Goal: Task Accomplishment & Management: Use online tool/utility

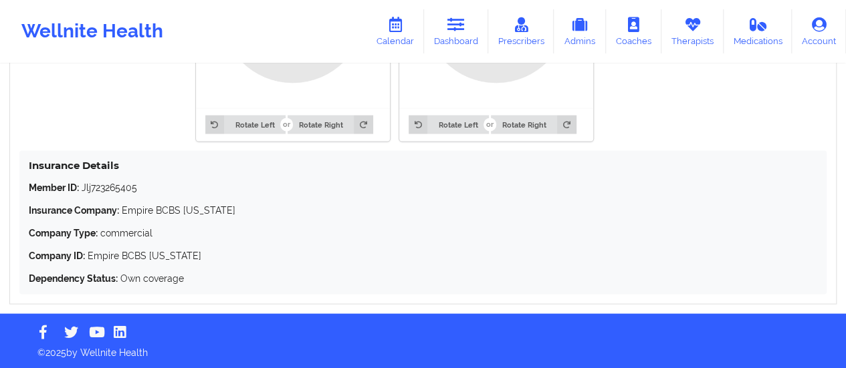
click at [464, 7] on div "Wellnite Health Calendar Dashboard Prescribers Admins Coaches Therapists Medica…" at bounding box center [423, 31] width 846 height 53
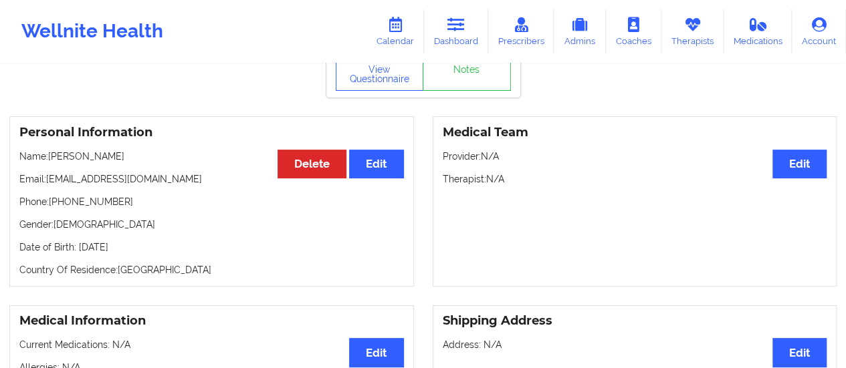
scroll to position [40, 0]
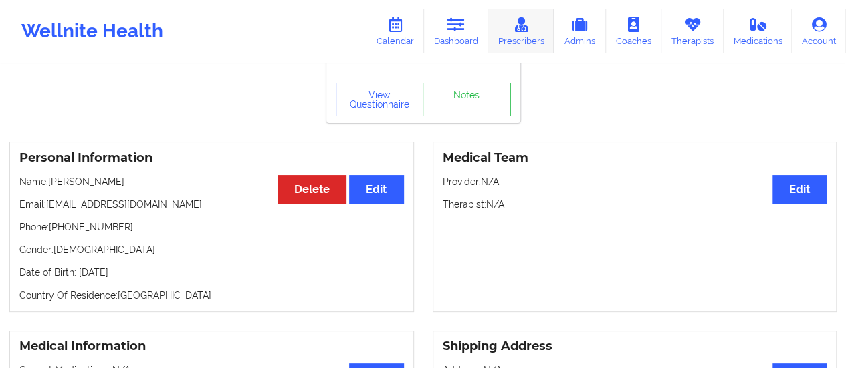
click at [490, 27] on link "Prescribers" at bounding box center [521, 31] width 66 height 44
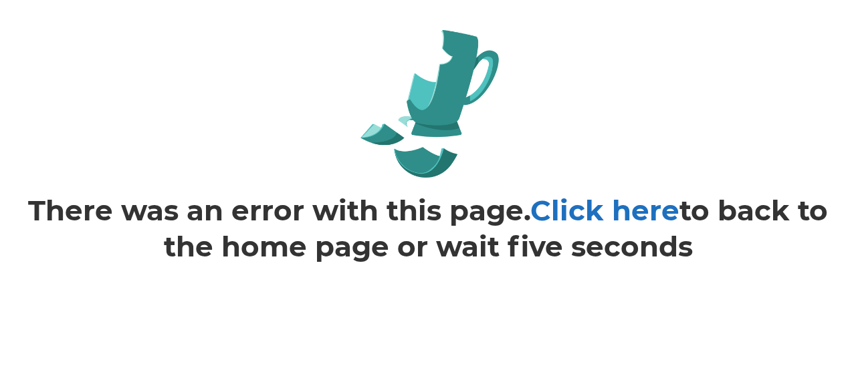
click at [576, 205] on link "Click here" at bounding box center [604, 210] width 149 height 35
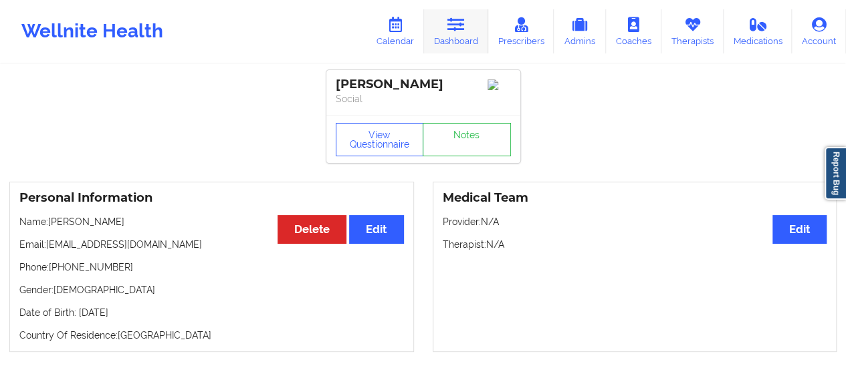
click at [471, 11] on link "Dashboard" at bounding box center [456, 31] width 64 height 44
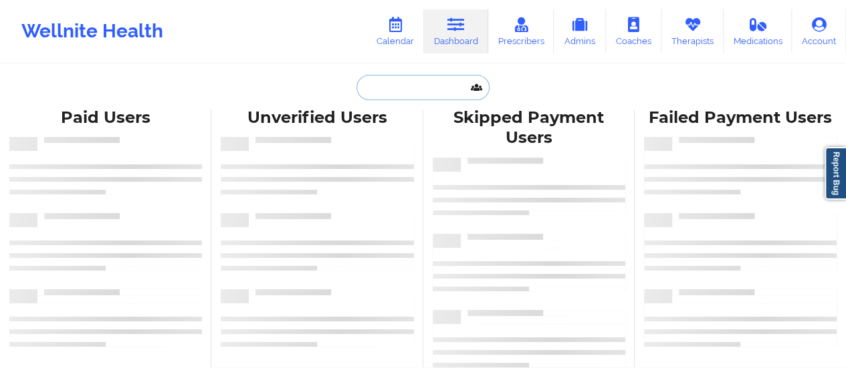
click at [420, 80] on input "text" at bounding box center [422, 87] width 132 height 25
paste input "[EMAIL_ADDRESS][DOMAIN_NAME]"
type input "[EMAIL_ADDRESS][DOMAIN_NAME]"
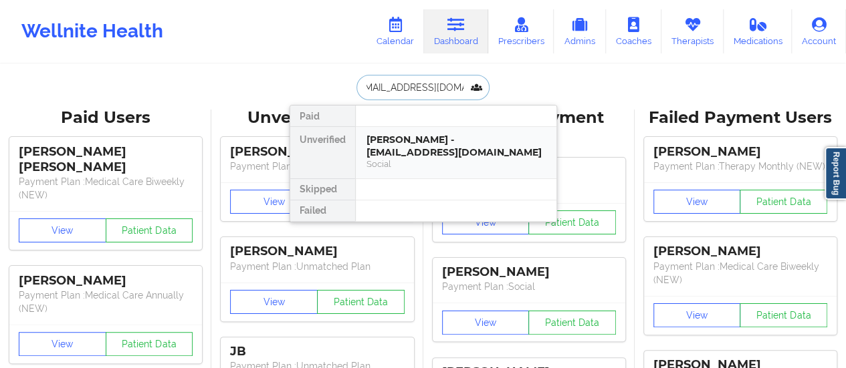
click at [435, 146] on div "Sade Wilson - sadewilson123@yahoo.com" at bounding box center [455, 146] width 179 height 25
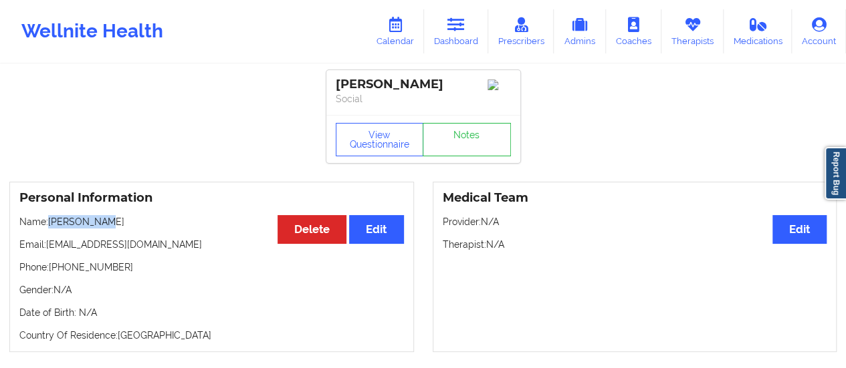
drag, startPoint x: 49, startPoint y: 226, endPoint x: 144, endPoint y: 216, distance: 95.5
click at [144, 216] on div "Personal Information Edit Delete Name: Sade Wilson Email: sadewilson123@yahoo.c…" at bounding box center [211, 267] width 405 height 170
copy p "Sade Wilson"
click at [389, 29] on icon at bounding box center [394, 24] width 17 height 15
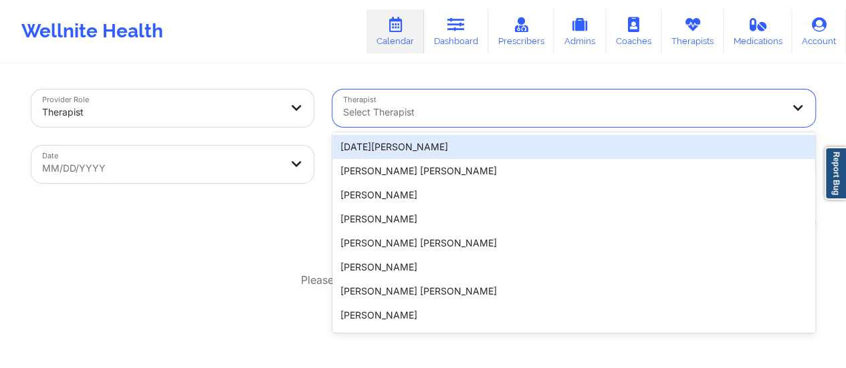
click at [445, 108] on div at bounding box center [562, 112] width 439 height 16
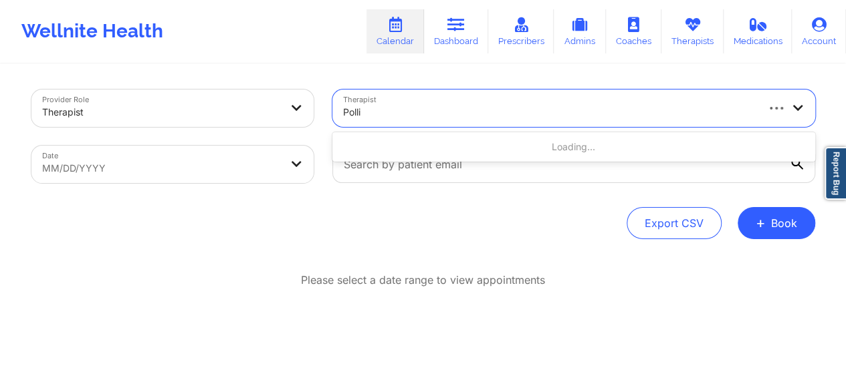
type input "Pollin"
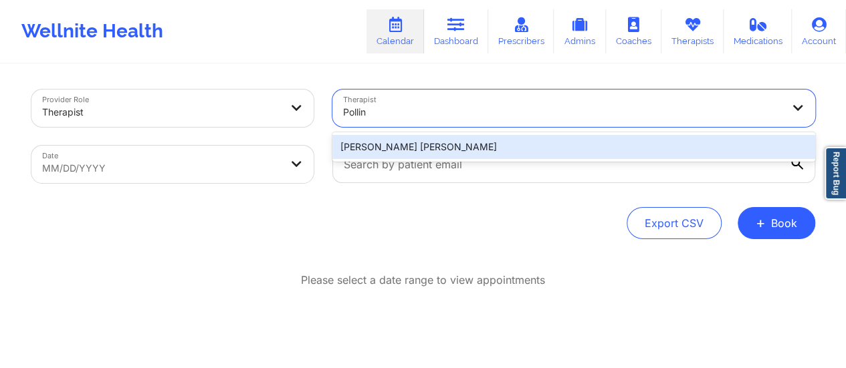
click at [469, 146] on div "Richard Ryan Kenneth Pollino" at bounding box center [573, 147] width 483 height 24
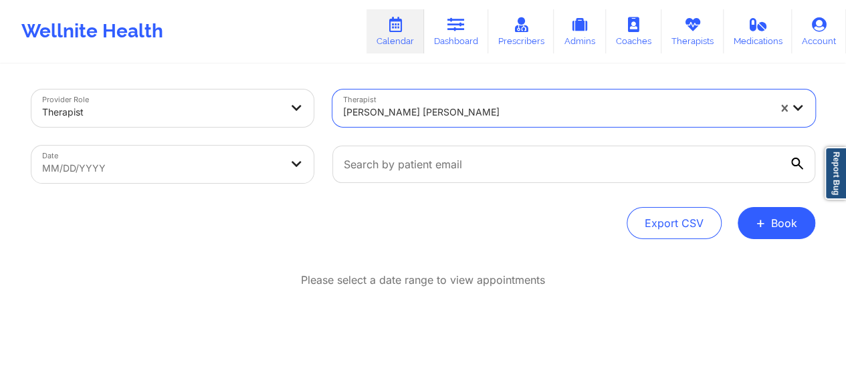
select select "2025-8"
select select "2025-9"
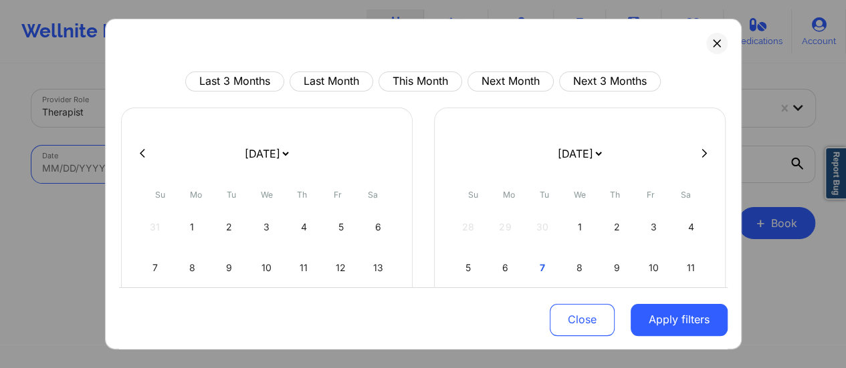
click at [269, 169] on body "Wellnite Health Calendar Dashboard Prescribers Admins Coaches Therapists Medica…" at bounding box center [423, 184] width 846 height 368
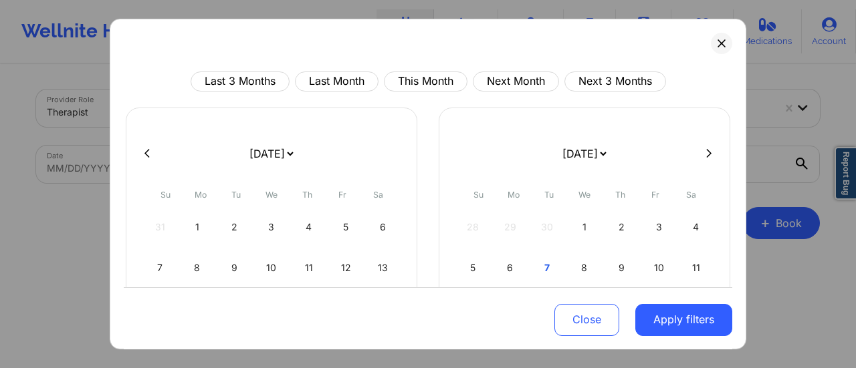
click at [288, 149] on select "January 2019 February 2019 March 2019 April 2019 May 2019 June 2019 July 2019 A…" at bounding box center [271, 153] width 49 height 37
select select "2025-9"
select select "2025-10"
click at [334, 265] on div "10" at bounding box center [346, 267] width 34 height 37
select select "2025-9"
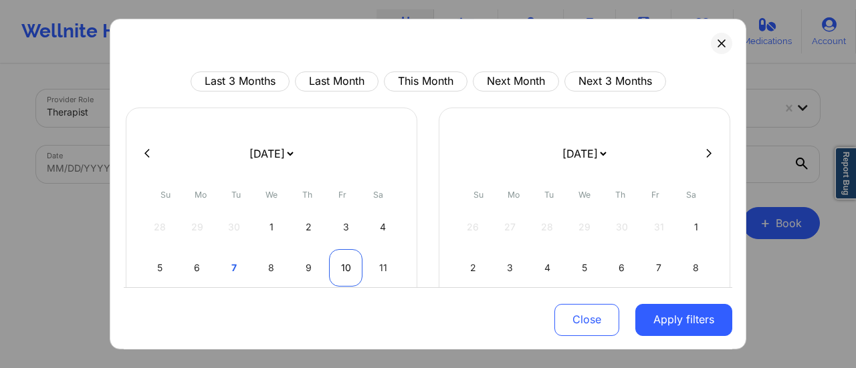
select select "2025-10"
select select "2025-9"
select select "2025-10"
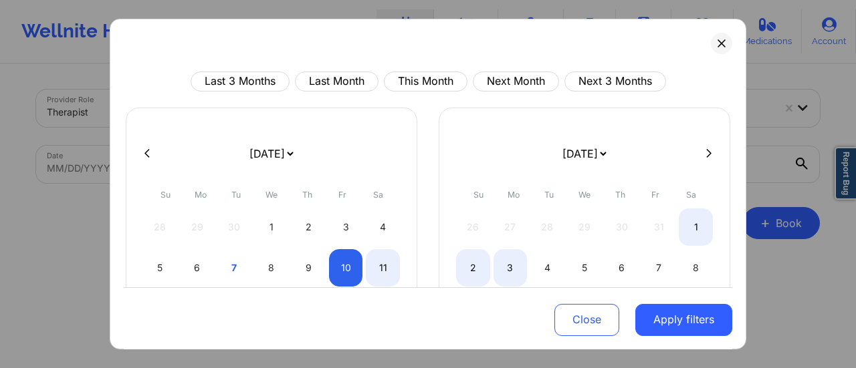
select select "2025-9"
select select "2025-10"
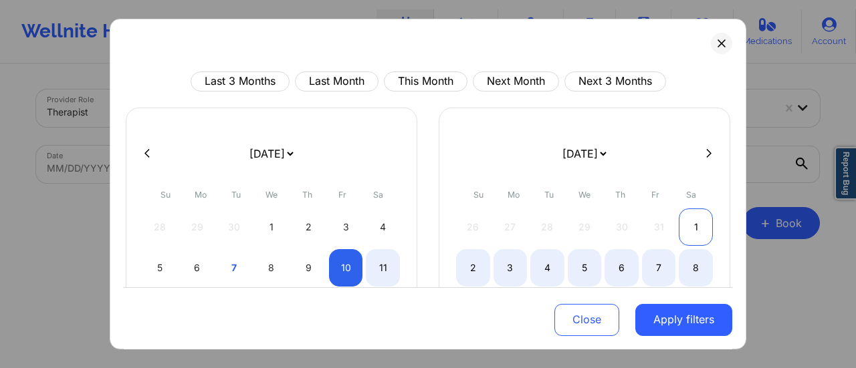
select select "2025-9"
select select "2025-10"
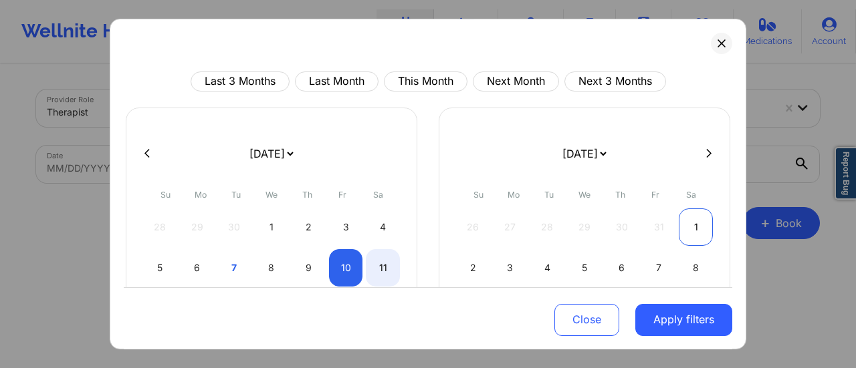
click at [691, 237] on div "1" at bounding box center [696, 227] width 34 height 37
select select "2025-9"
select select "2025-10"
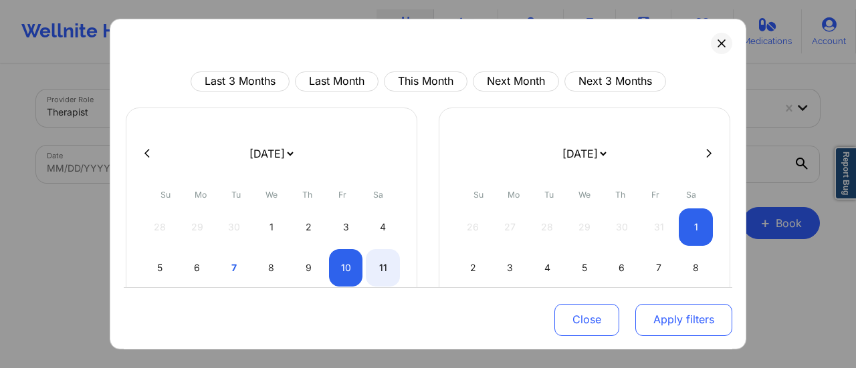
click at [701, 314] on button "Apply filters" at bounding box center [683, 320] width 97 height 32
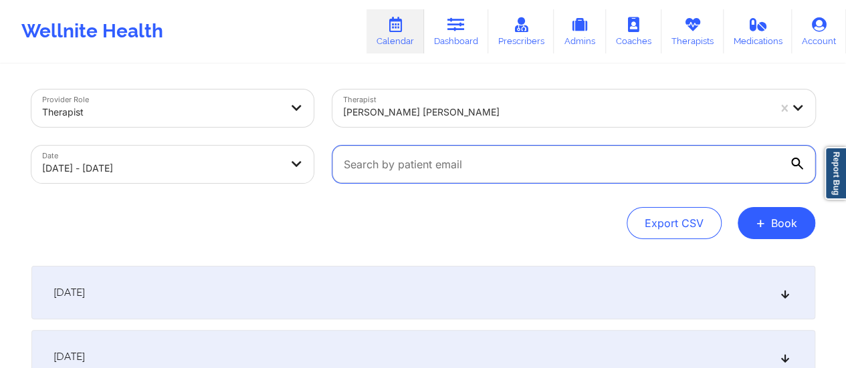
click at [503, 158] on input "text" at bounding box center [573, 164] width 483 height 37
paste input "[EMAIL_ADDRESS][DOMAIN_NAME]"
type input "[EMAIL_ADDRESS][DOMAIN_NAME]"
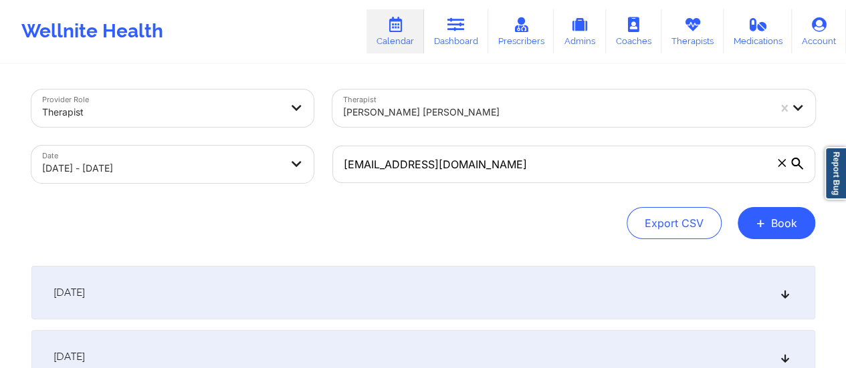
click at [417, 297] on div "October 10, 2025" at bounding box center [423, 292] width 784 height 53
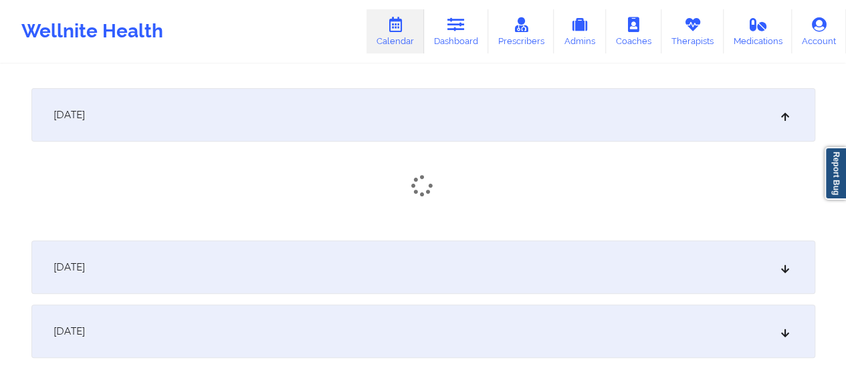
scroll to position [179, 0]
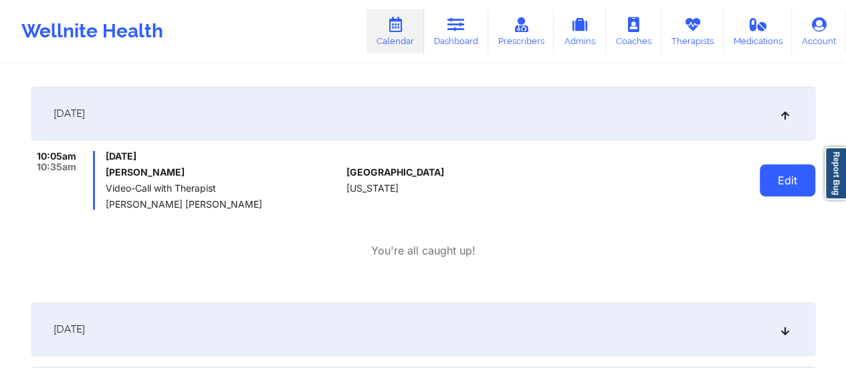
click at [804, 189] on button "Edit" at bounding box center [787, 180] width 55 height 32
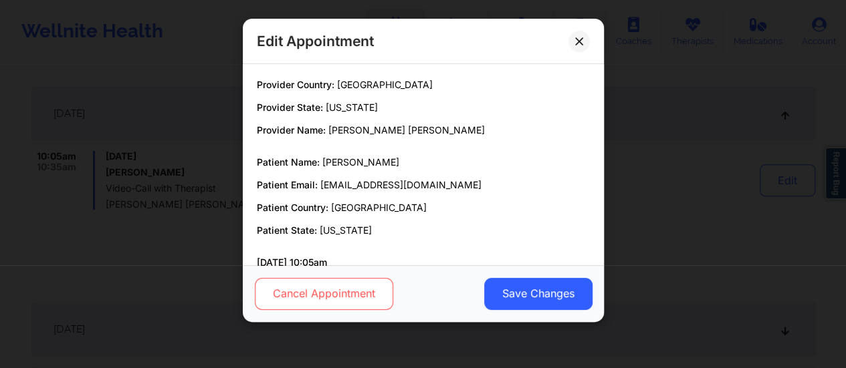
click at [346, 300] on button "Cancel Appointment" at bounding box center [323, 294] width 138 height 32
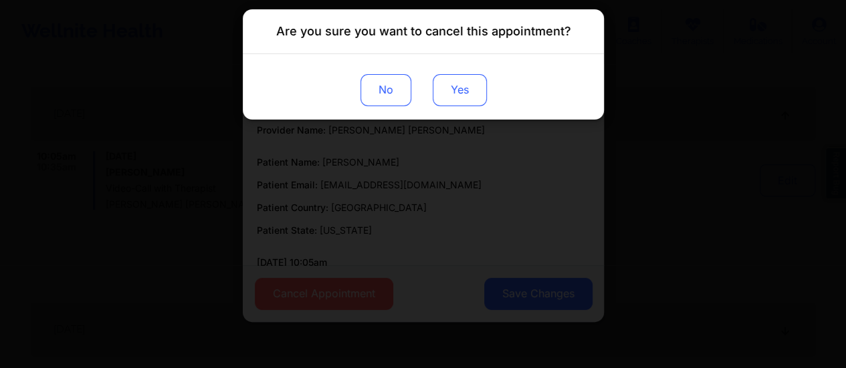
click at [445, 90] on button "Yes" at bounding box center [459, 90] width 54 height 32
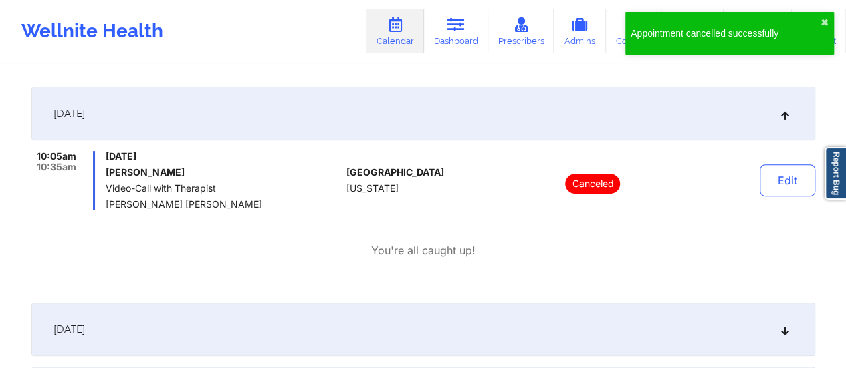
click at [828, 18] on div "Appointment cancelled successfully ✖︎" at bounding box center [729, 33] width 209 height 43
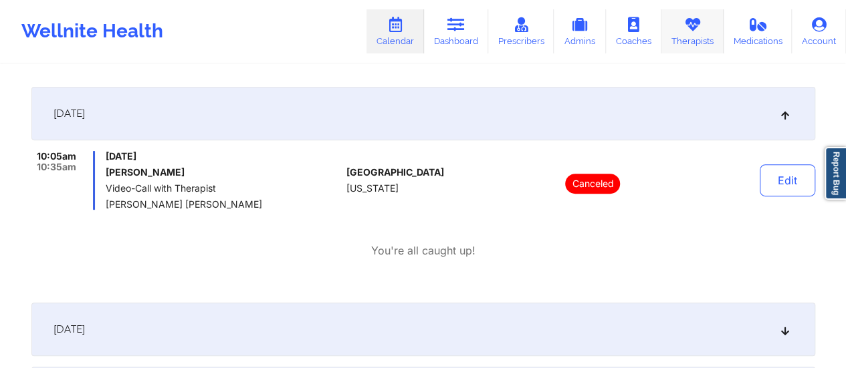
click at [689, 26] on icon at bounding box center [691, 24] width 17 height 15
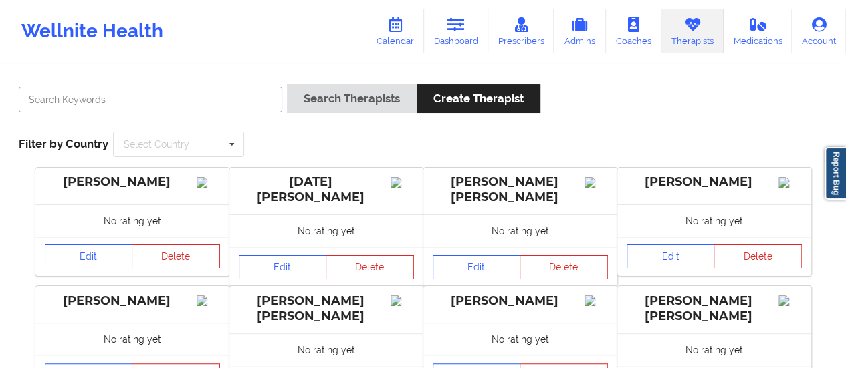
click at [213, 108] on input "text" at bounding box center [150, 99] width 263 height 25
type input "Timothy Lee"
click at [287, 84] on button "Search Therapists" at bounding box center [352, 98] width 130 height 29
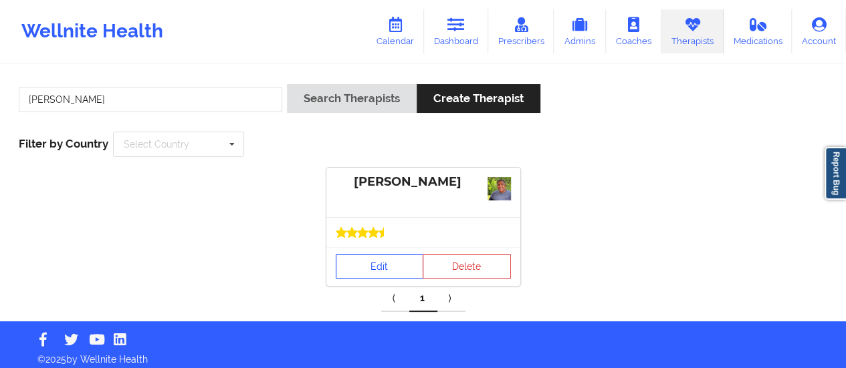
click at [358, 275] on link "Edit" at bounding box center [380, 267] width 88 height 24
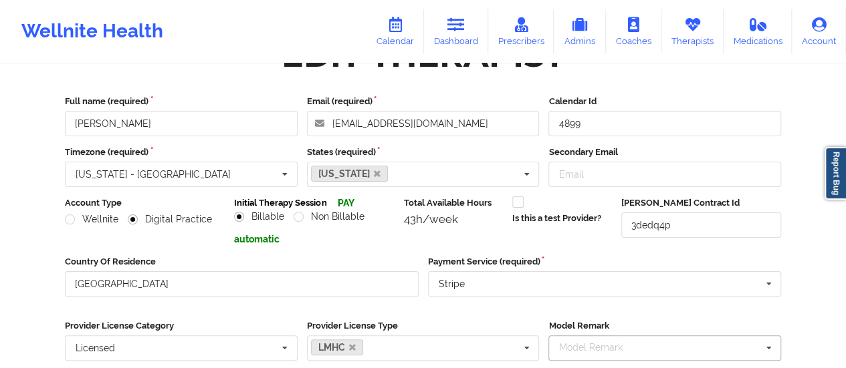
scroll to position [241, 0]
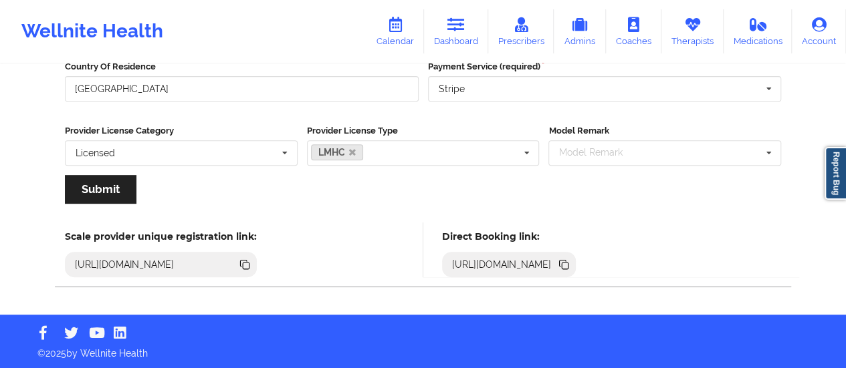
click at [568, 268] on icon at bounding box center [565, 266] width 7 height 7
click at [571, 266] on icon at bounding box center [563, 264] width 15 height 15
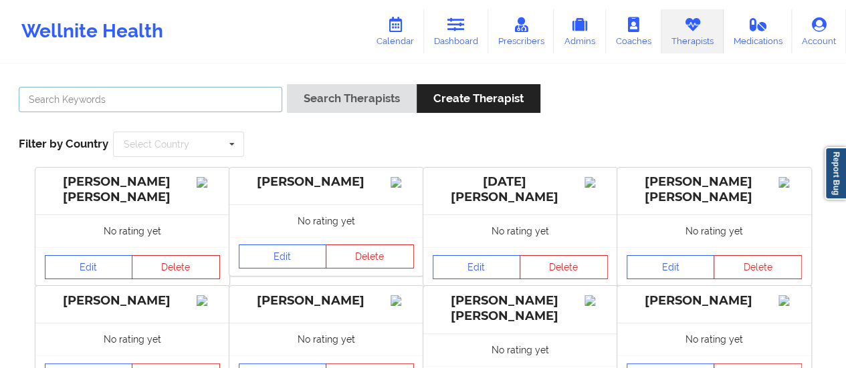
click at [215, 104] on input "text" at bounding box center [150, 99] width 263 height 25
type input "Cletus deller"
click at [287, 84] on button "Search Therapists" at bounding box center [352, 98] width 130 height 29
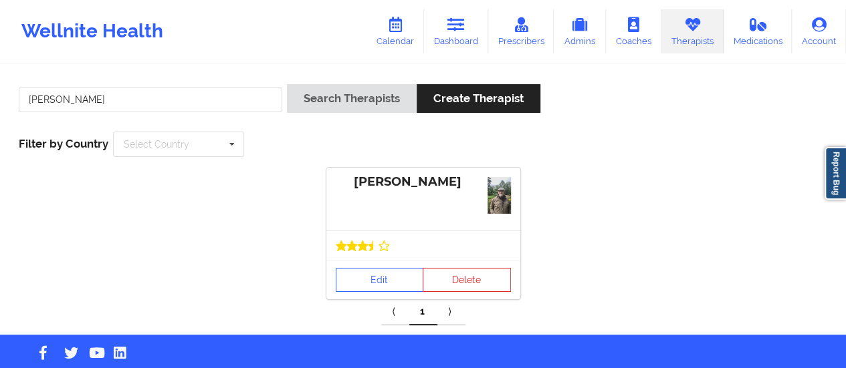
click at [374, 262] on div "Edit Delete" at bounding box center [423, 280] width 194 height 39
drag, startPoint x: 374, startPoint y: 262, endPoint x: 370, endPoint y: 277, distance: 15.1
click at [370, 277] on div "Edit Delete" at bounding box center [423, 280] width 194 height 39
click at [370, 277] on link "Edit" at bounding box center [380, 280] width 88 height 24
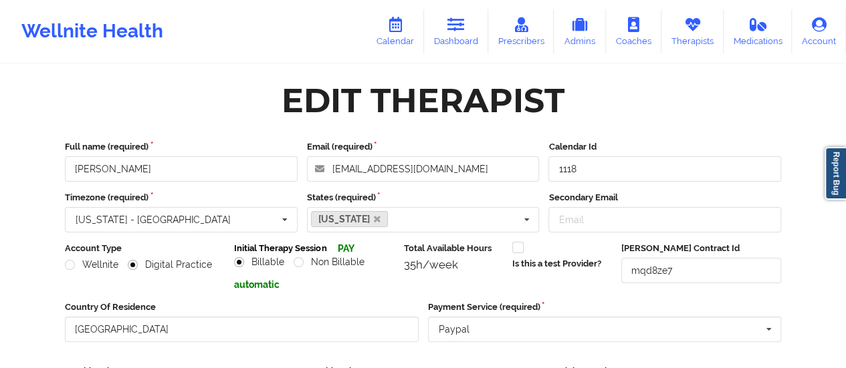
scroll to position [241, 0]
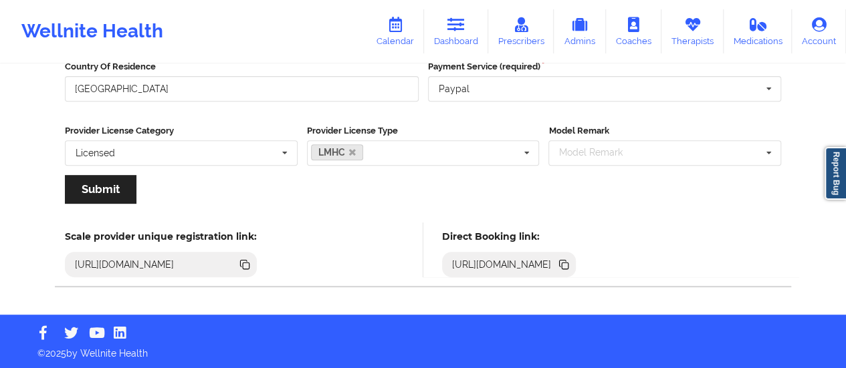
drag, startPoint x: 785, startPoint y: 259, endPoint x: 778, endPoint y: 265, distance: 9.1
click at [571, 265] on icon at bounding box center [563, 264] width 15 height 15
copy div
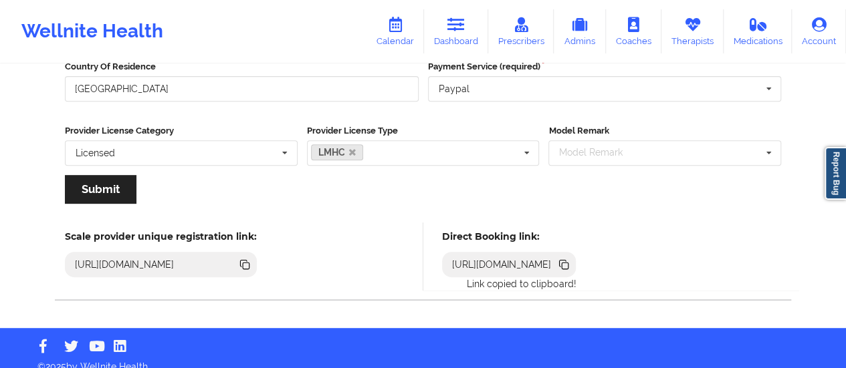
click at [568, 265] on icon at bounding box center [565, 266] width 7 height 7
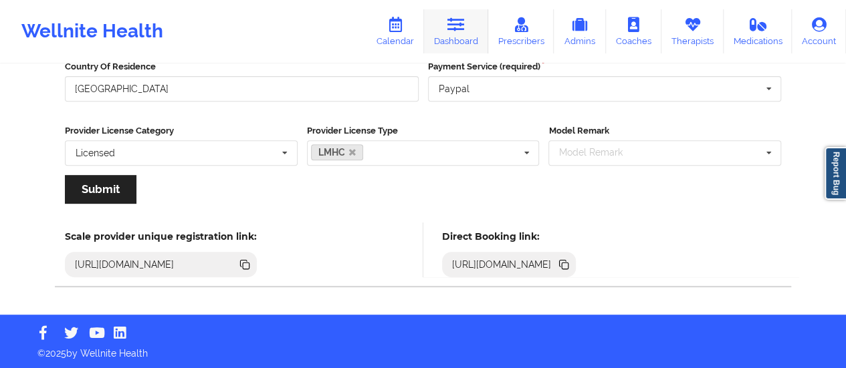
click at [453, 27] on icon at bounding box center [455, 24] width 17 height 15
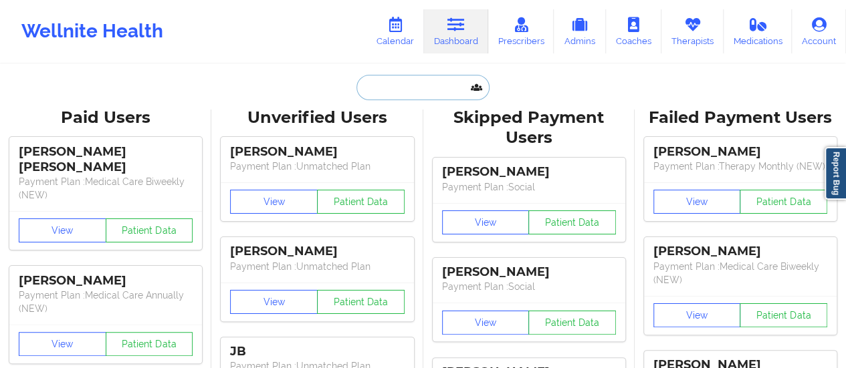
click at [407, 98] on input "text" at bounding box center [422, 87] width 132 height 25
paste input "wrobers@hotmail.com"
type input "wrobers@hotmail.com"
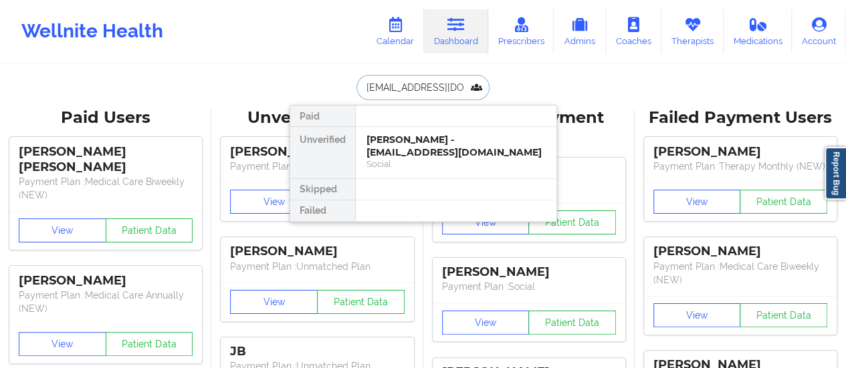
click at [409, 146] on div "William J Robers - wrobers@hotmail.com" at bounding box center [455, 146] width 179 height 25
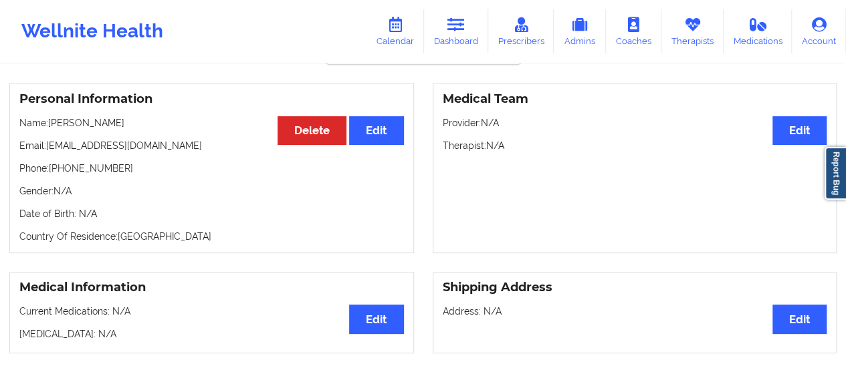
scroll to position [64, 0]
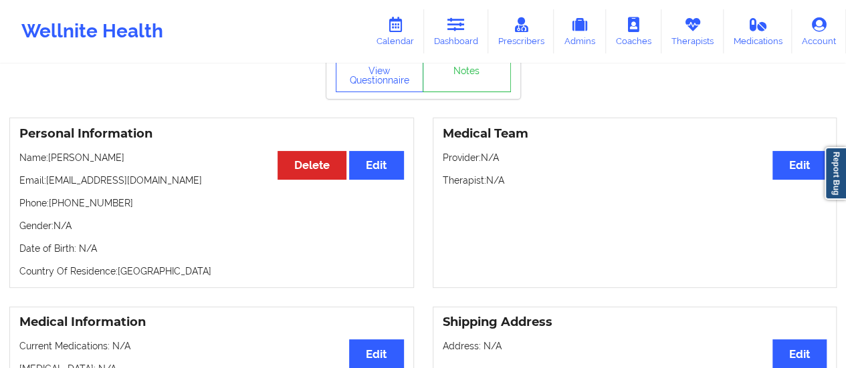
drag, startPoint x: 143, startPoint y: 158, endPoint x: 51, endPoint y: 158, distance: 92.3
click at [51, 158] on p "Name: William J Robers" at bounding box center [211, 157] width 384 height 13
copy p "William J Robers"
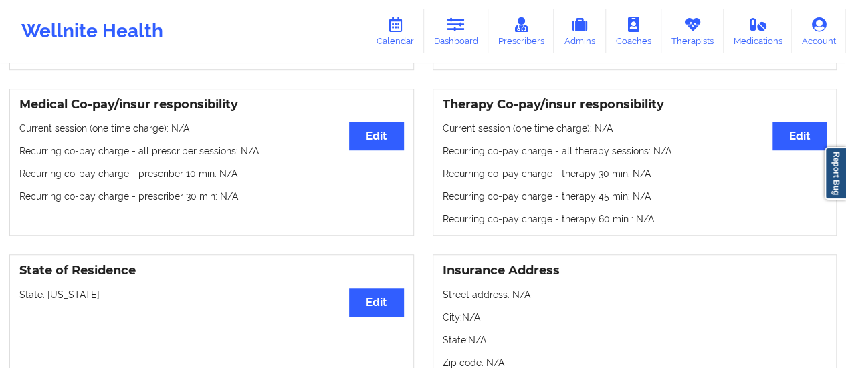
scroll to position [0, 0]
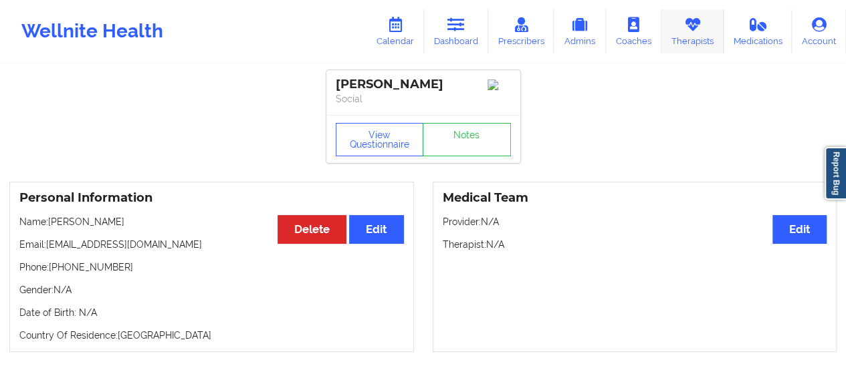
click at [695, 41] on link "Therapists" at bounding box center [692, 31] width 62 height 44
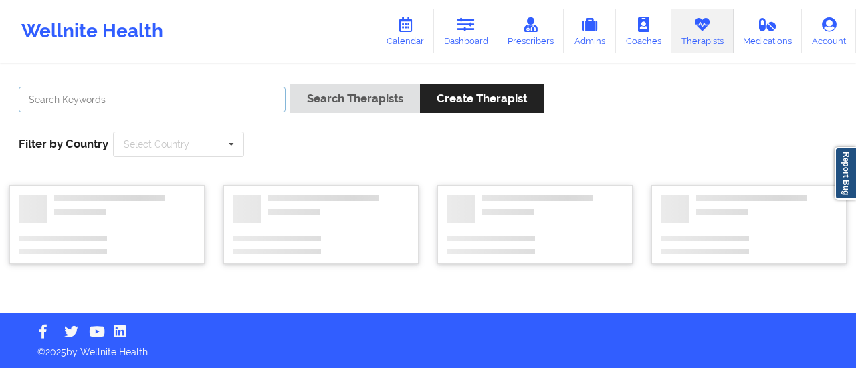
click at [245, 104] on input "text" at bounding box center [152, 99] width 267 height 25
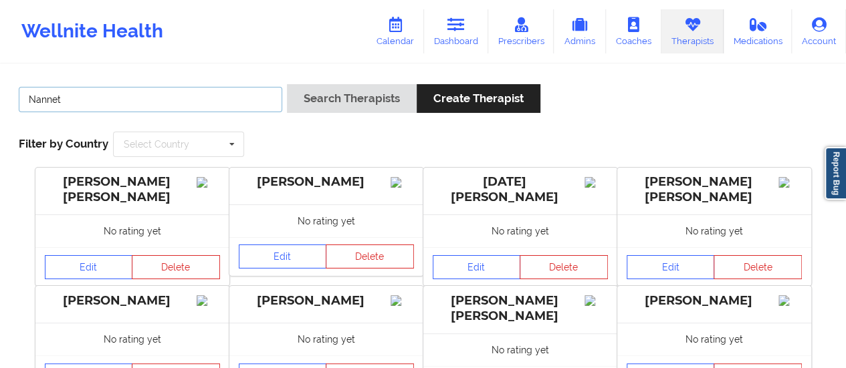
type input "Nannette Ryan"
click at [287, 84] on button "Search Therapists" at bounding box center [352, 98] width 130 height 29
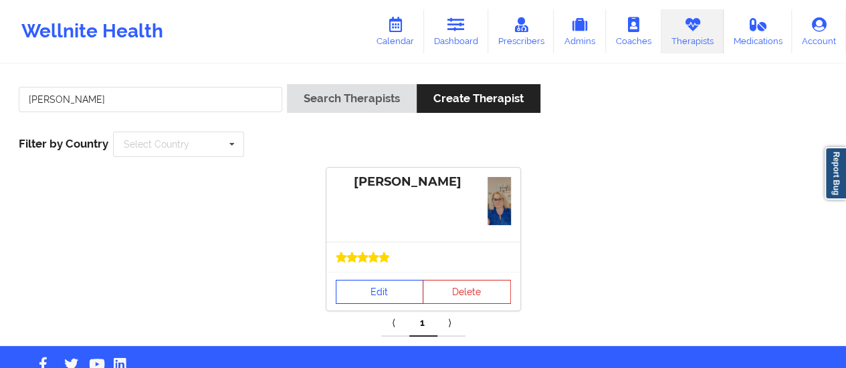
click at [354, 254] on icon at bounding box center [351, 257] width 11 height 11
drag, startPoint x: 360, startPoint y: 269, endPoint x: 363, endPoint y: 292, distance: 23.6
click at [363, 292] on div "Nannette Ryan Edit Delete" at bounding box center [423, 239] width 194 height 143
click at [363, 292] on link "Edit" at bounding box center [380, 292] width 88 height 24
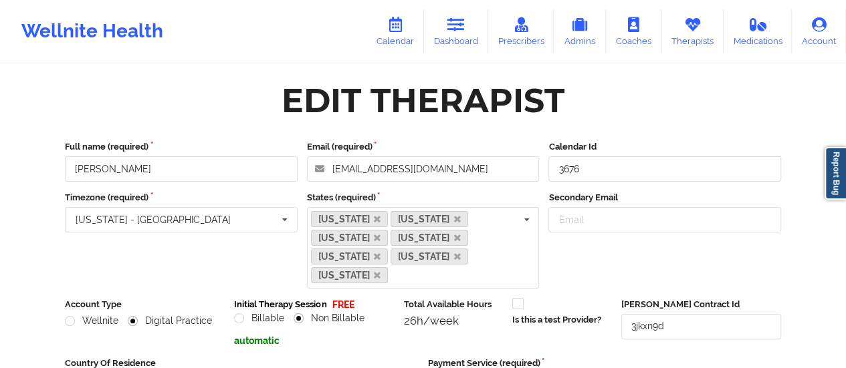
scroll to position [228, 0]
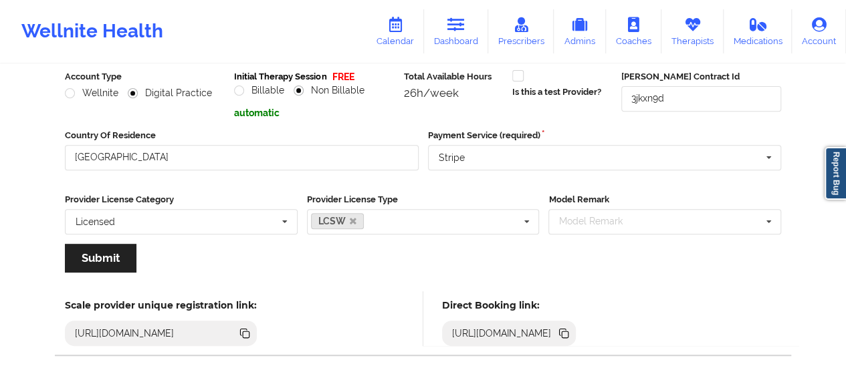
click at [566, 329] on icon at bounding box center [563, 332] width 7 height 7
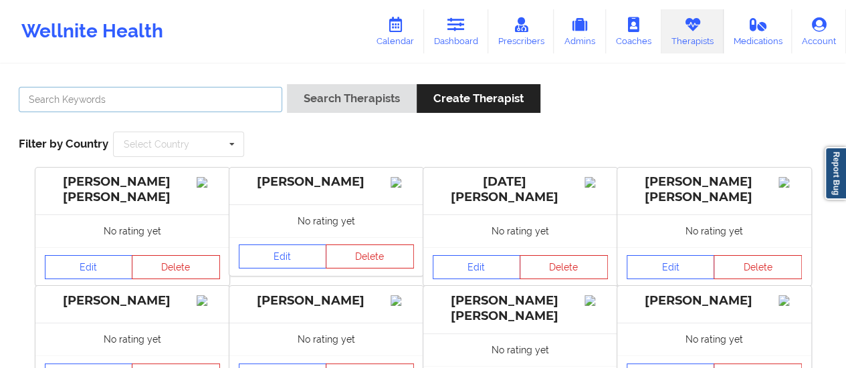
click at [145, 107] on input "text" at bounding box center [150, 99] width 263 height 25
type input "Kellyn Roiko"
click at [287, 84] on button "Search Therapists" at bounding box center [352, 98] width 130 height 29
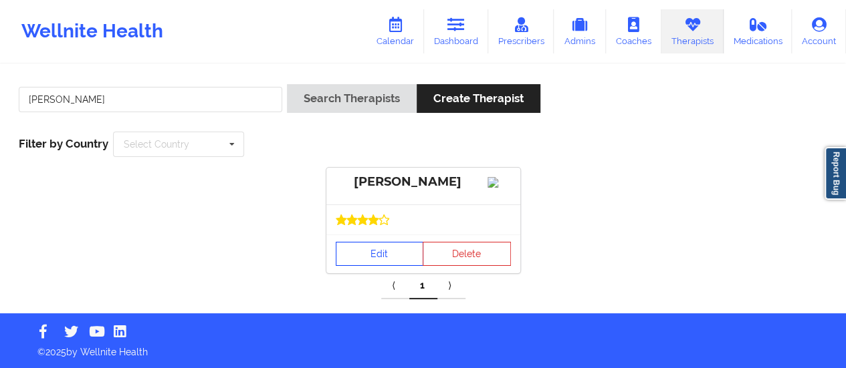
click at [358, 266] on link "Edit" at bounding box center [380, 254] width 88 height 24
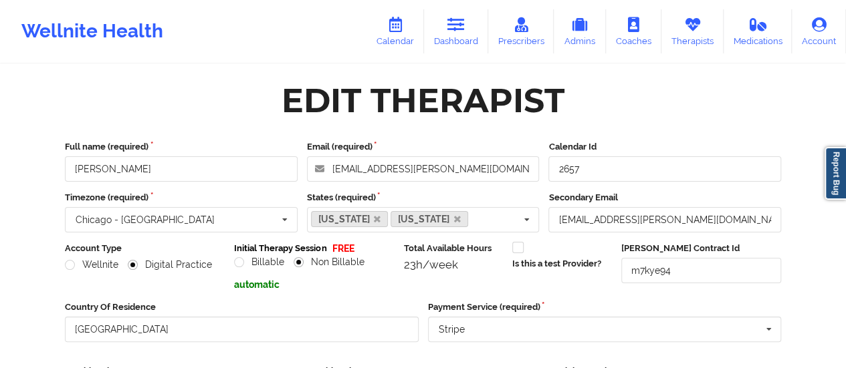
scroll to position [241, 0]
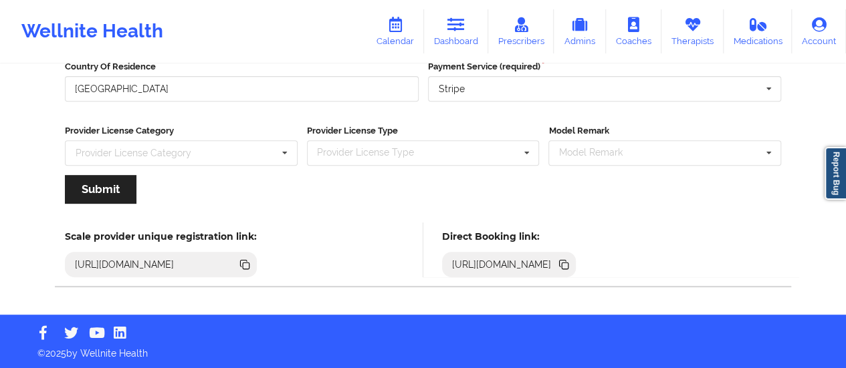
click at [571, 267] on icon at bounding box center [563, 264] width 15 height 15
click at [480, 43] on link "Dashboard" at bounding box center [456, 31] width 64 height 44
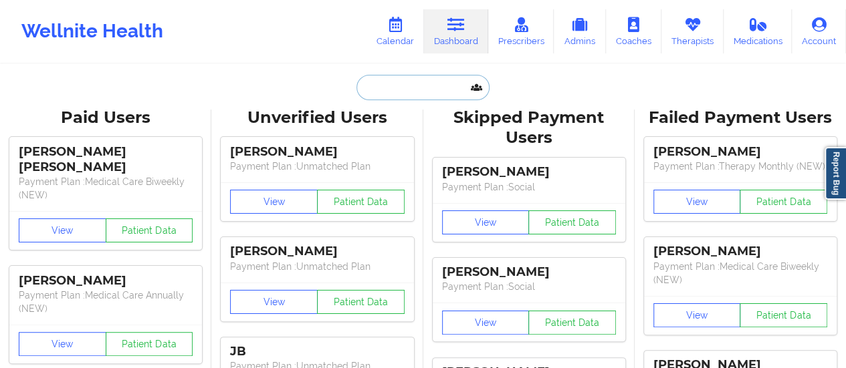
click at [422, 84] on input "text" at bounding box center [422, 87] width 132 height 25
paste input "wrobers@hotmail.com"
type input "wrobers@hotmail.com"
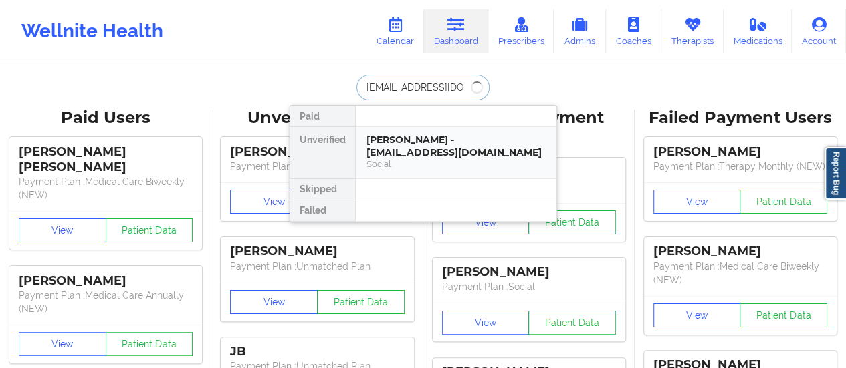
click at [427, 150] on div "William J Robers - wrobers@hotmail.com" at bounding box center [455, 146] width 179 height 25
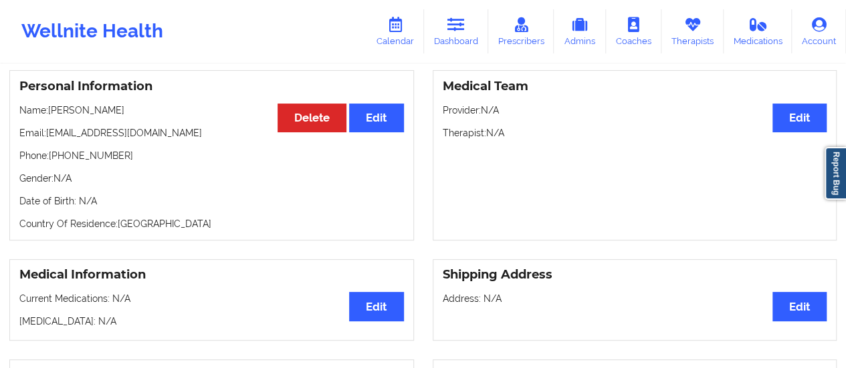
scroll to position [113, 0]
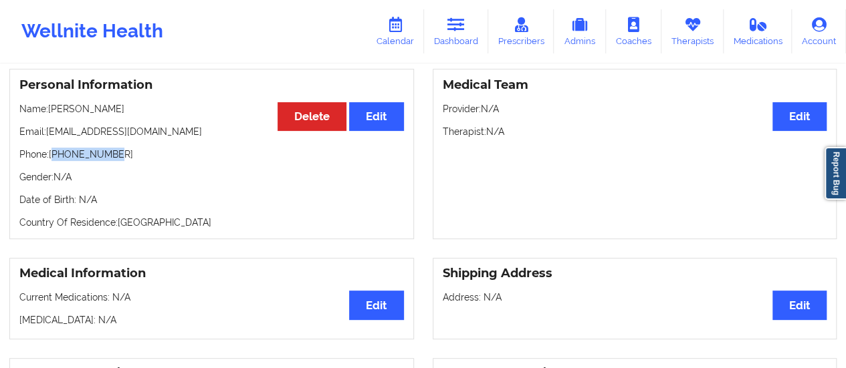
drag, startPoint x: 120, startPoint y: 163, endPoint x: 53, endPoint y: 159, distance: 67.6
click at [53, 159] on p "Phone: +17199647165" at bounding box center [211, 154] width 384 height 13
copy p "17199647165"
drag, startPoint x: 159, startPoint y: 137, endPoint x: 48, endPoint y: 132, distance: 111.1
click at [48, 132] on p "Email: wrobers@hotmail.com" at bounding box center [211, 131] width 384 height 13
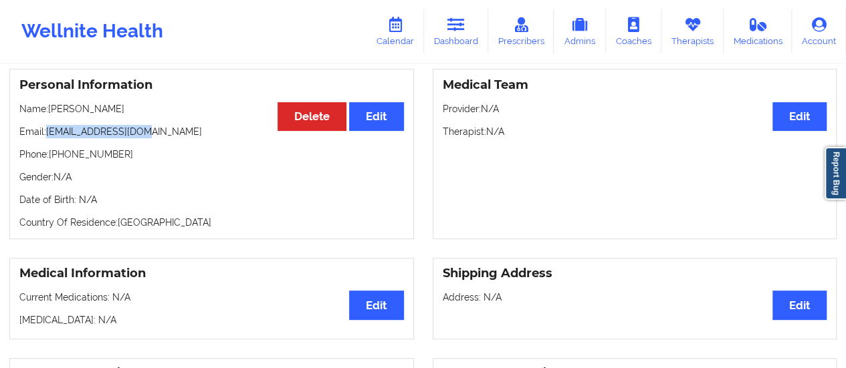
copy p "wrobers@hotmail.com"
drag, startPoint x: 50, startPoint y: 112, endPoint x: 147, endPoint y: 105, distance: 97.2
click at [147, 105] on div "Personal Information Edit Delete Name: William J Robers Email: wrobers@hotmail.…" at bounding box center [211, 154] width 405 height 170
copy p "William J Robers"
click at [689, 37] on link "Therapists" at bounding box center [692, 31] width 62 height 44
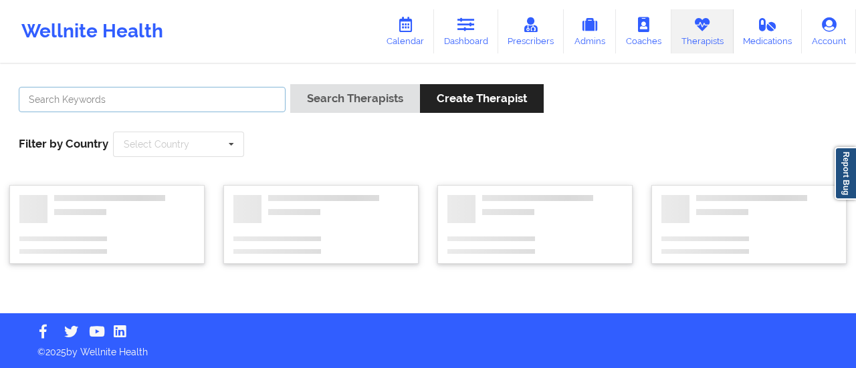
click at [150, 92] on input "text" at bounding box center [152, 99] width 267 height 25
paste input "Gene Ira Katz"
type input "Gene Ira Katz"
click at [290, 84] on button "Search Therapists" at bounding box center [355, 98] width 130 height 29
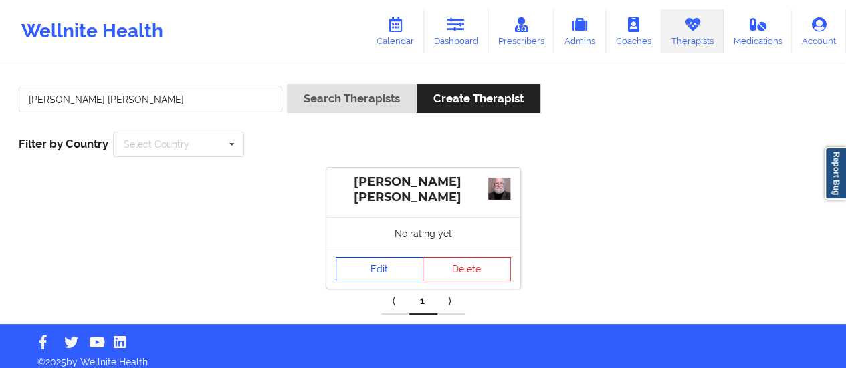
click at [354, 270] on link "Edit" at bounding box center [380, 269] width 88 height 24
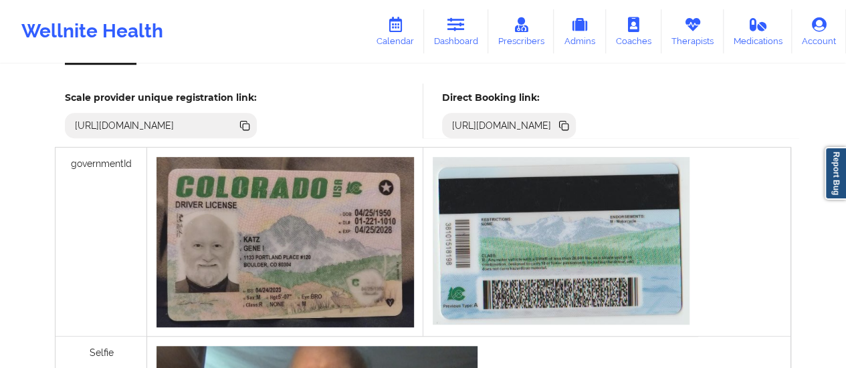
scroll to position [378, 0]
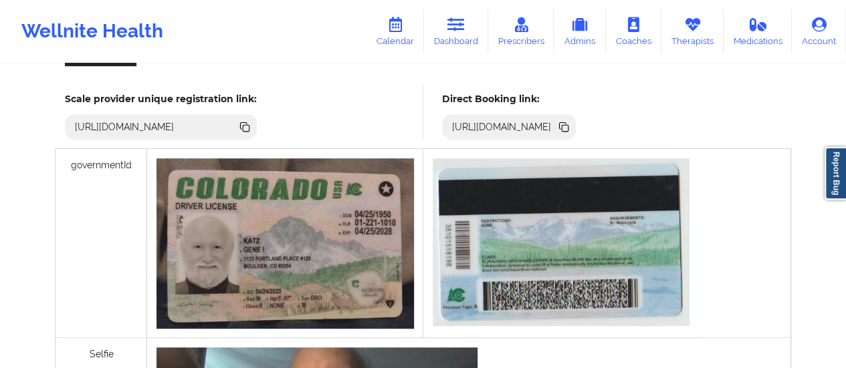
click at [568, 125] on icon at bounding box center [565, 128] width 7 height 7
click at [451, 20] on icon at bounding box center [455, 24] width 17 height 15
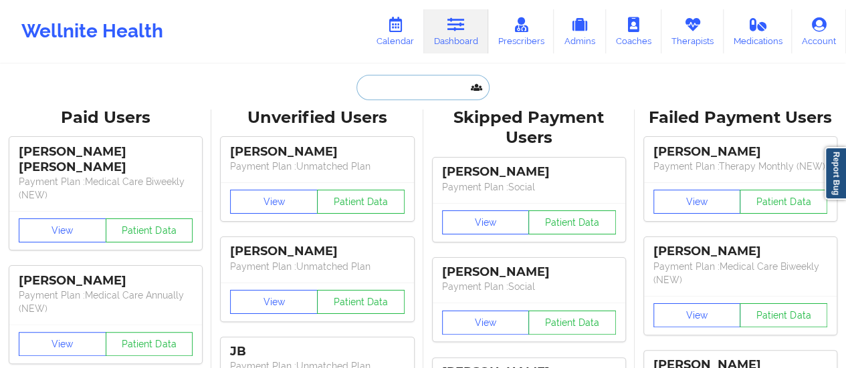
click at [423, 96] on input "text" at bounding box center [422, 87] width 132 height 25
paste input "sadewilson123@yahoo.com"
type input "sadewilson123@yahoo.com"
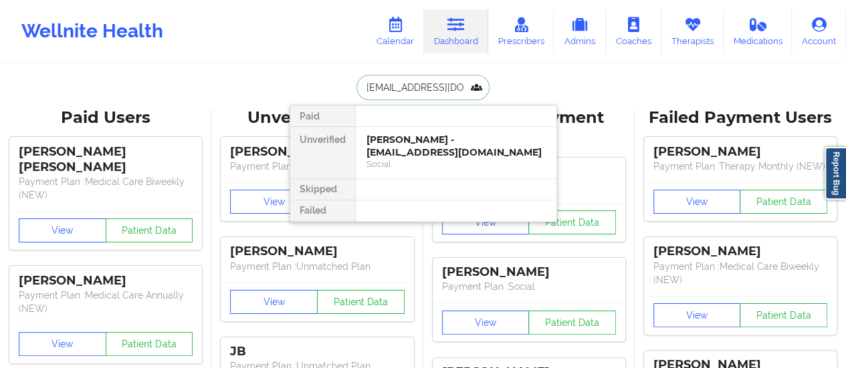
scroll to position [0, 11]
click at [386, 129] on div "Sade Wilson - sadewilson123@yahoo.com Social" at bounding box center [456, 152] width 201 height 51
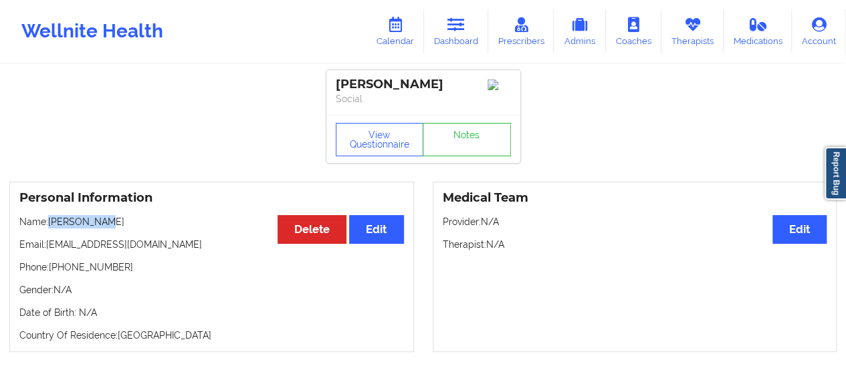
drag, startPoint x: 49, startPoint y: 220, endPoint x: 119, endPoint y: 224, distance: 69.6
click at [119, 224] on p "Name: Sade Wilson" at bounding box center [211, 221] width 384 height 13
copy p "Sade Wilson"
click at [394, 27] on icon at bounding box center [394, 24] width 17 height 15
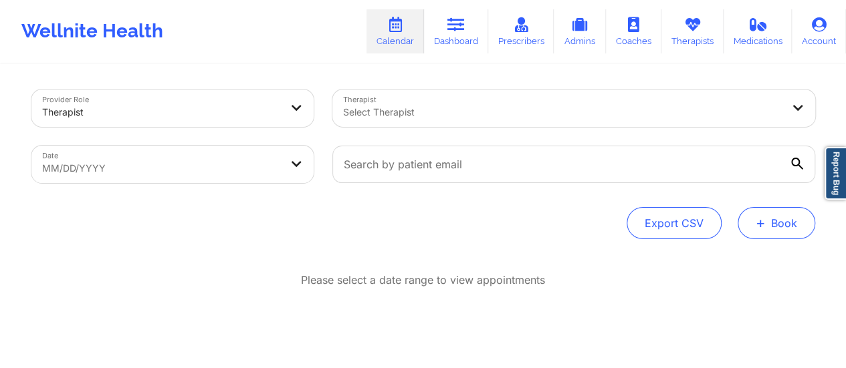
click at [784, 222] on button "+ Book" at bounding box center [776, 223] width 78 height 32
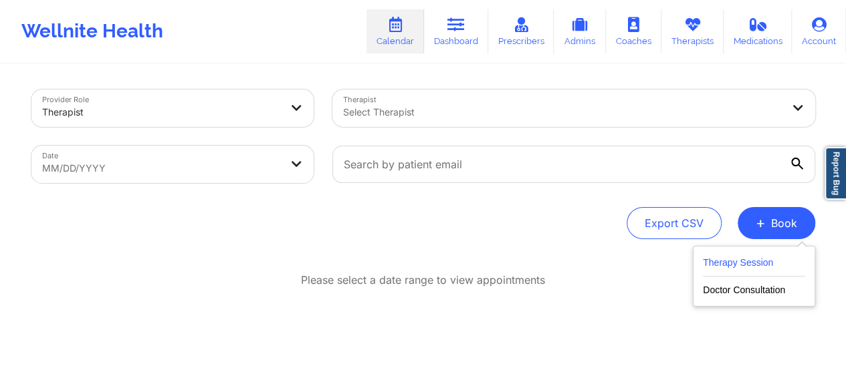
click at [738, 259] on button "Therapy Session" at bounding box center [754, 266] width 102 height 22
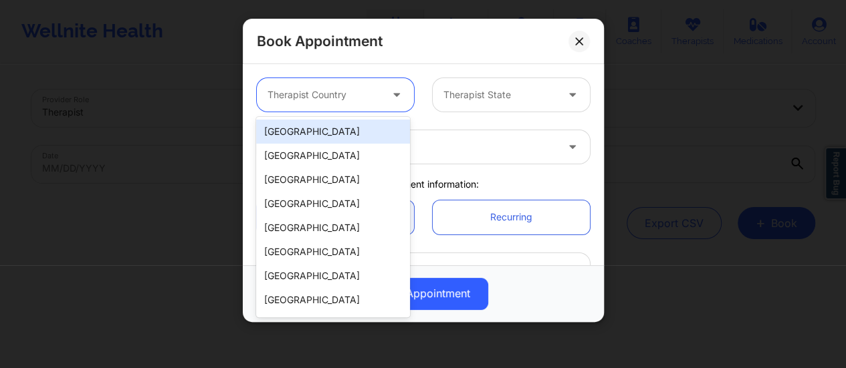
click at [334, 106] on div "Therapist Country" at bounding box center [319, 94] width 125 height 33
click at [372, 134] on div "[GEOGRAPHIC_DATA]" at bounding box center [333, 132] width 154 height 24
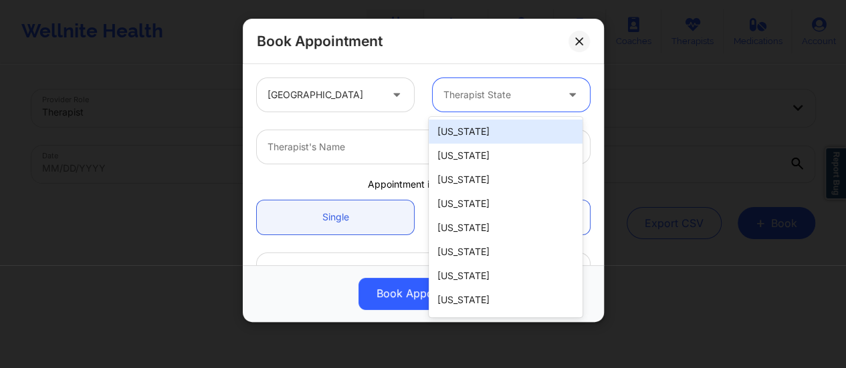
click at [484, 92] on div at bounding box center [499, 95] width 113 height 16
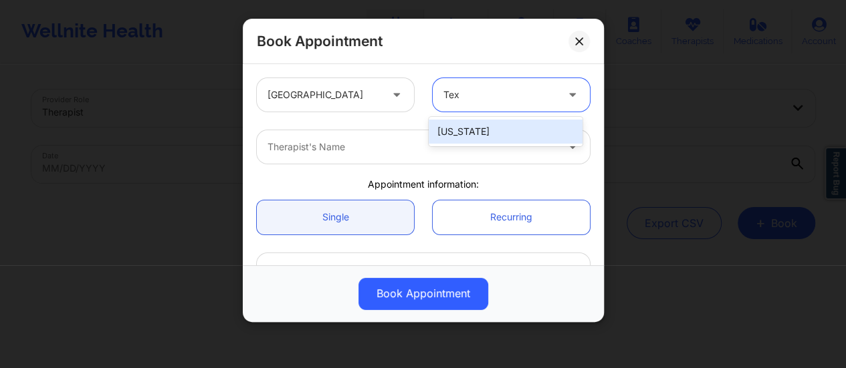
type input "Texa"
click at [484, 135] on div "Texas" at bounding box center [506, 132] width 154 height 24
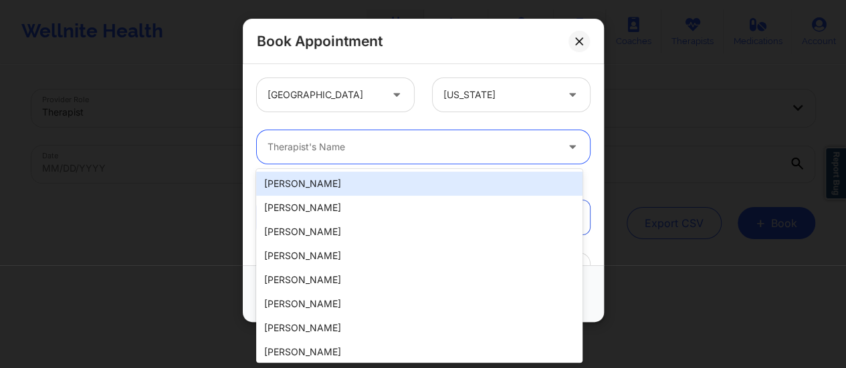
click at [392, 159] on div "Therapist's Name" at bounding box center [407, 146] width 301 height 33
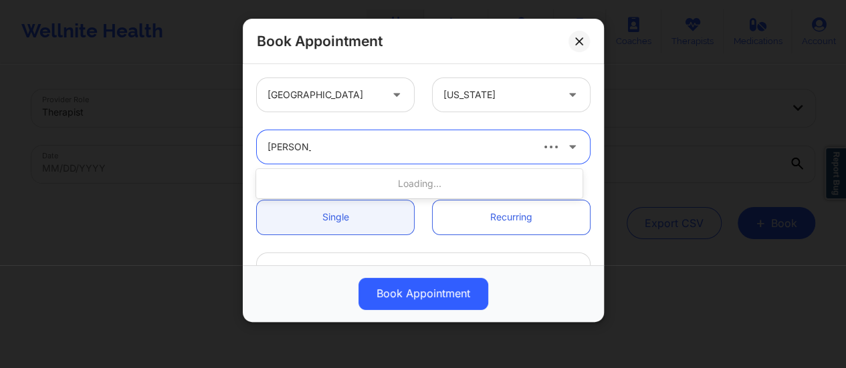
type input "Kimberly J"
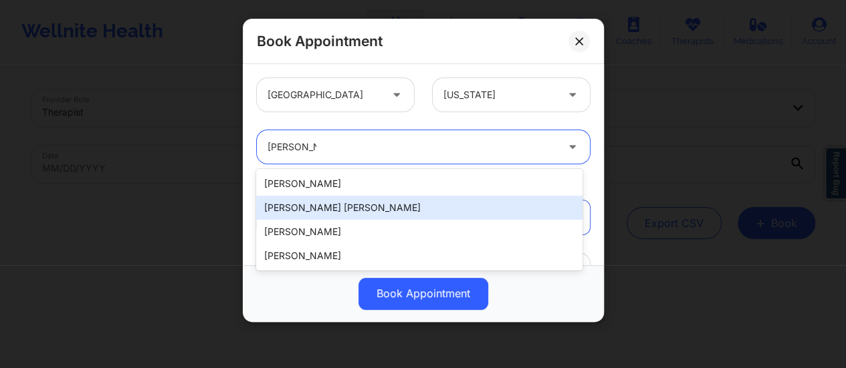
click at [366, 211] on div "Kimberly Jones Searcy" at bounding box center [419, 208] width 326 height 24
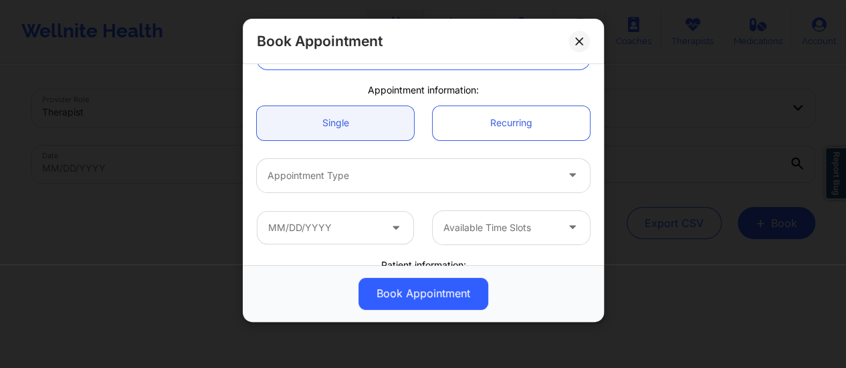
scroll to position [100, 0]
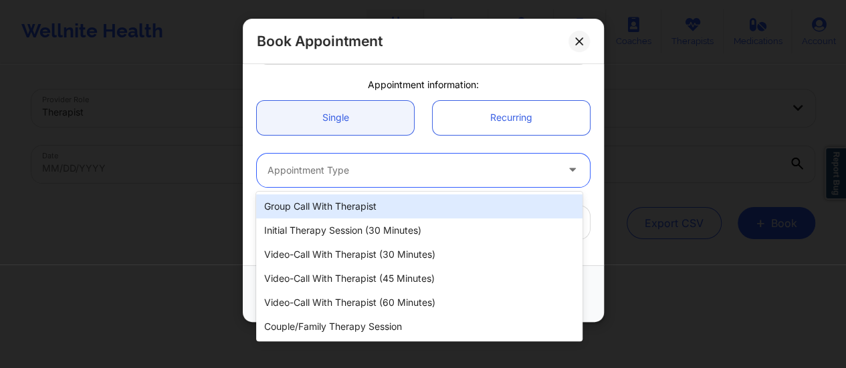
click at [392, 175] on div at bounding box center [411, 170] width 289 height 16
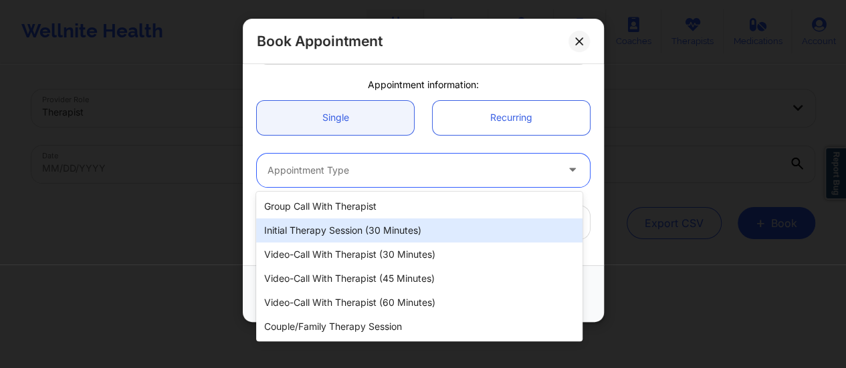
click at [409, 237] on div "Initial Therapy Session (30 minutes)" at bounding box center [419, 231] width 326 height 24
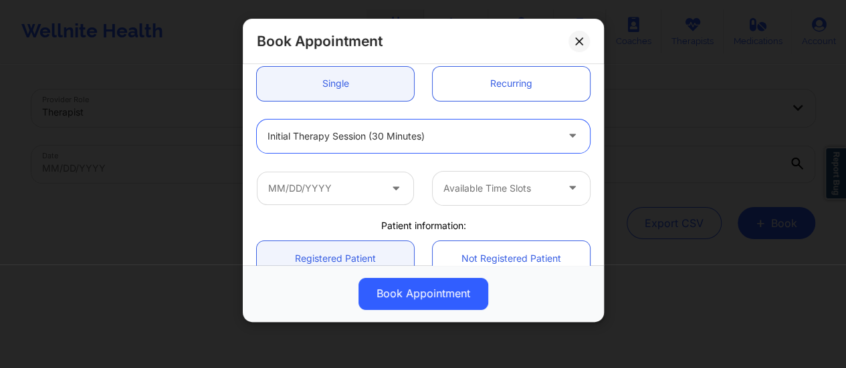
scroll to position [134, 0]
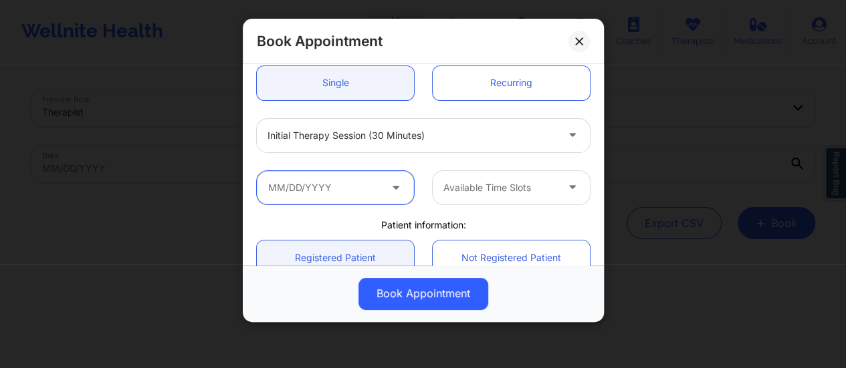
click at [369, 183] on input "text" at bounding box center [335, 187] width 157 height 33
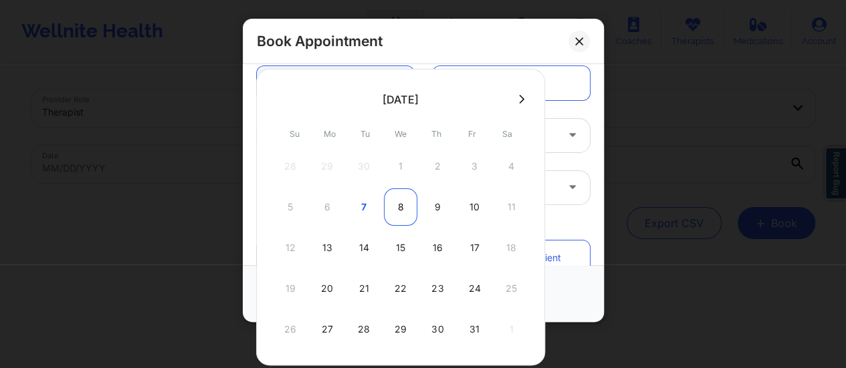
click at [394, 205] on div "8" at bounding box center [400, 207] width 33 height 37
type input "10/08/2025"
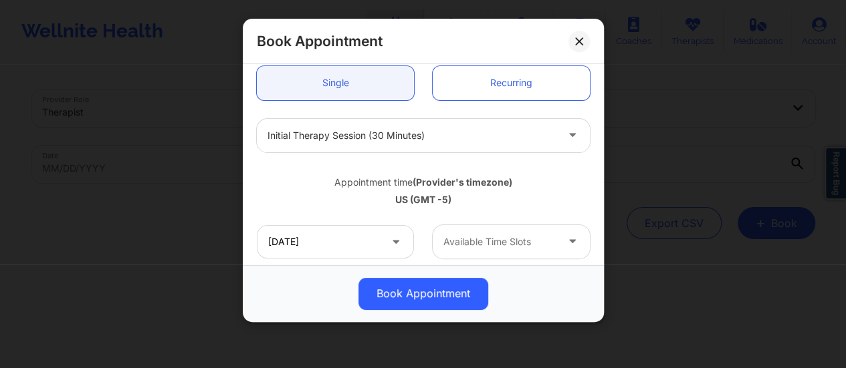
click at [467, 259] on div "10/08/2025 Available Time Slots" at bounding box center [423, 242] width 352 height 52
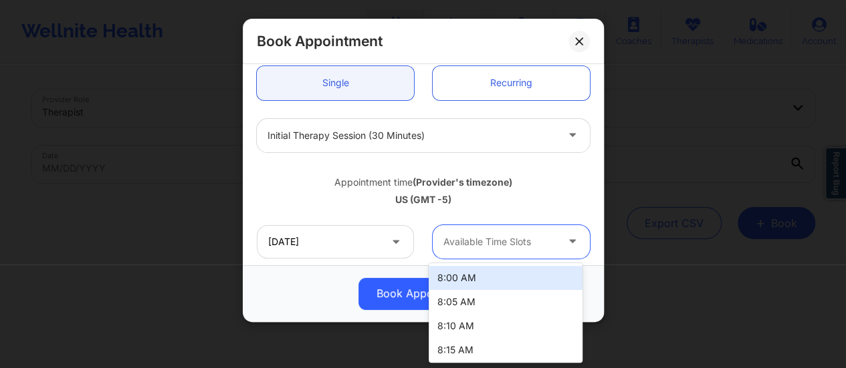
click at [496, 239] on div at bounding box center [499, 242] width 113 height 16
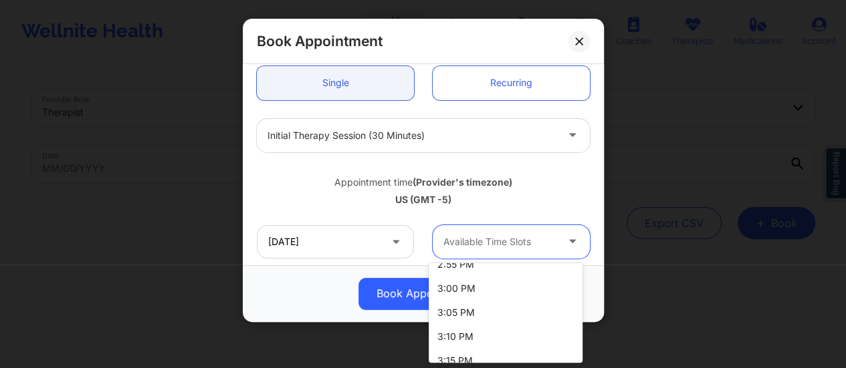
scroll to position [1998, 0]
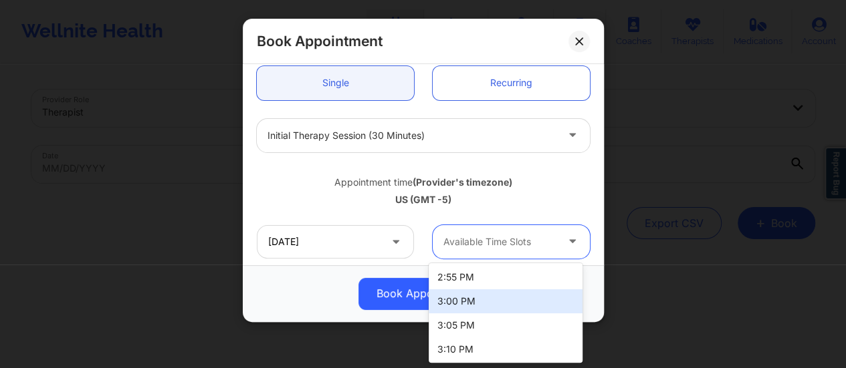
click at [463, 296] on div "3:00 PM" at bounding box center [506, 302] width 154 height 24
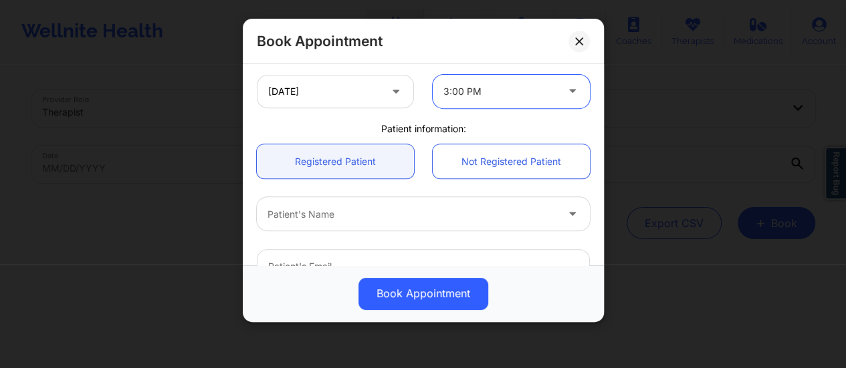
scroll to position [285, 0]
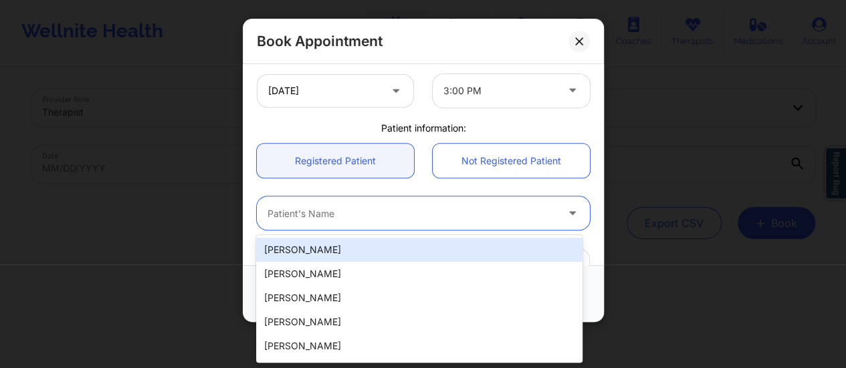
click at [386, 197] on div "Patient's Name" at bounding box center [407, 213] width 301 height 33
paste input "Sade Wilson"
type input "Sade Wilson"
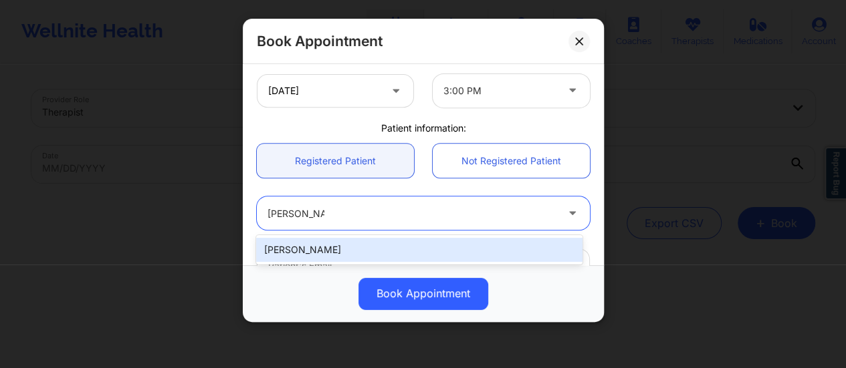
click at [357, 242] on div "Sade Wilson" at bounding box center [419, 250] width 326 height 24
type input "sadewilson123@yahoo.com"
type input "+14698816755"
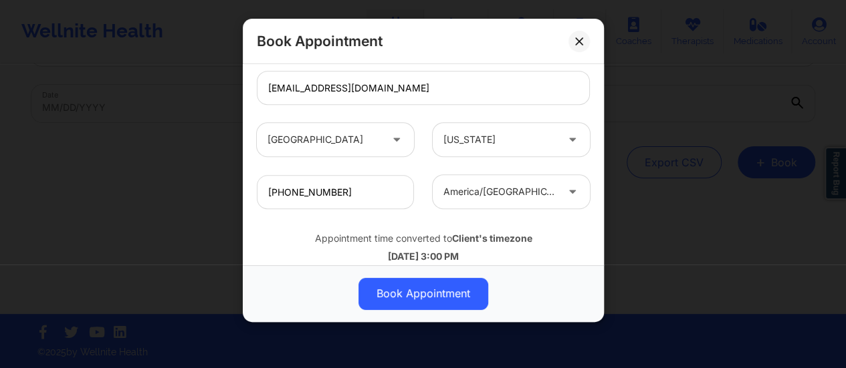
scroll to position [492, 0]
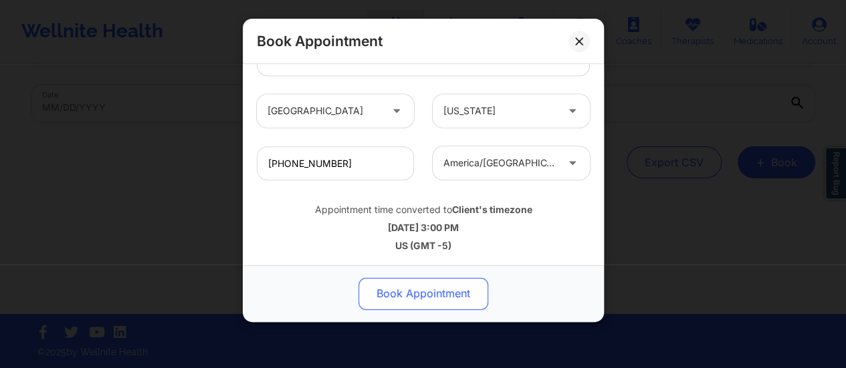
click at [433, 299] on button "Book Appointment" at bounding box center [423, 294] width 130 height 32
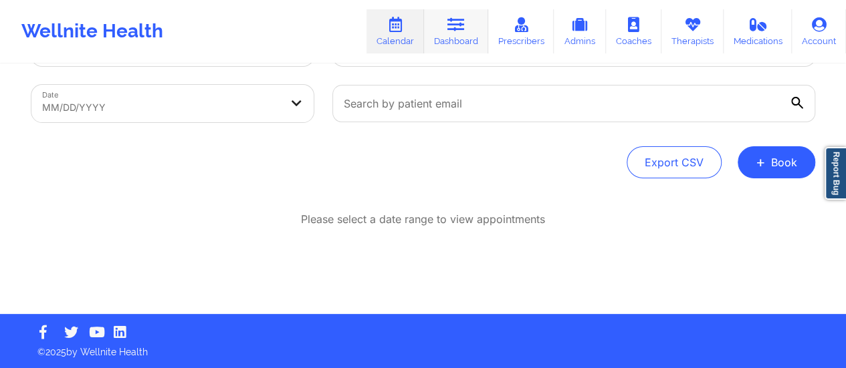
click at [451, 39] on link "Dashboard" at bounding box center [456, 31] width 64 height 44
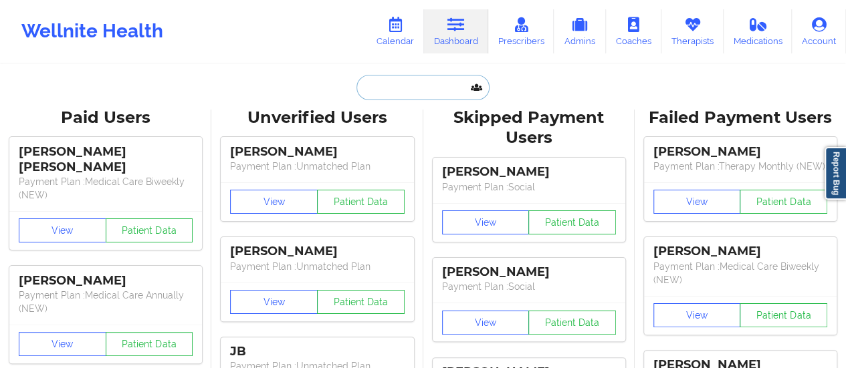
click at [437, 81] on input "text" at bounding box center [422, 87] width 132 height 25
paste input "mrluettgen@gmail.com"
type input "mrluettgen@gmail.com"
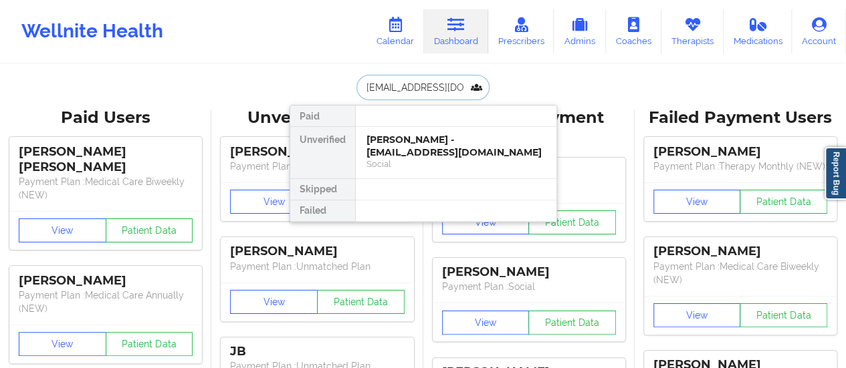
click at [390, 147] on div "Matthew Luettgen - mrluettgen@gmail.com" at bounding box center [455, 146] width 179 height 25
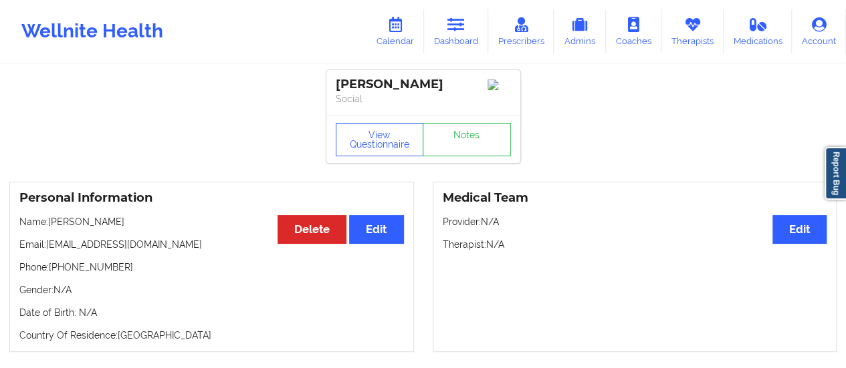
drag, startPoint x: 131, startPoint y: 229, endPoint x: 52, endPoint y: 228, distance: 78.9
click at [52, 228] on p "Name: Matthew Luettgen" at bounding box center [211, 221] width 384 height 13
copy p "Matthew Luettgen"
drag, startPoint x: 108, startPoint y: 271, endPoint x: 50, endPoint y: 275, distance: 58.3
click at [50, 274] on p "Phone: +14143332199" at bounding box center [211, 267] width 384 height 13
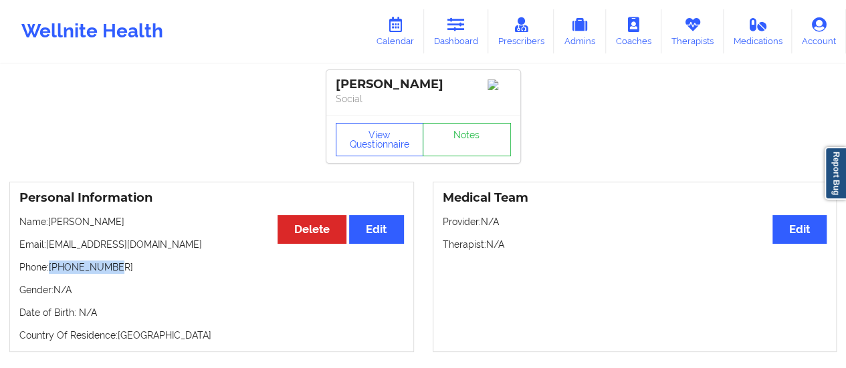
copy p "+14143332199"
click at [685, 35] on link "Therapists" at bounding box center [692, 31] width 62 height 44
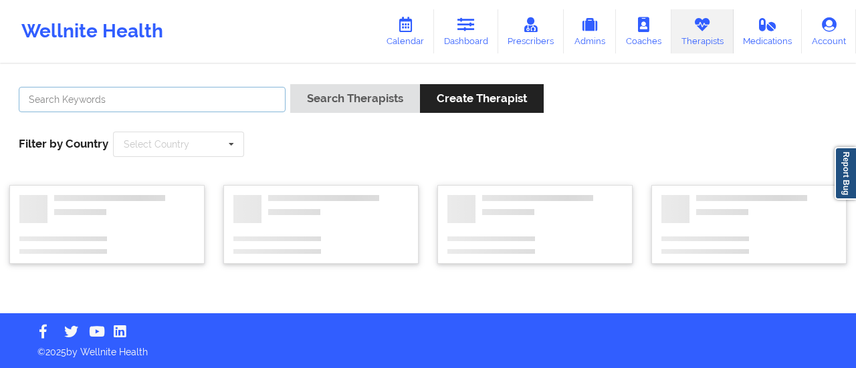
click at [156, 105] on input "text" at bounding box center [152, 99] width 267 height 25
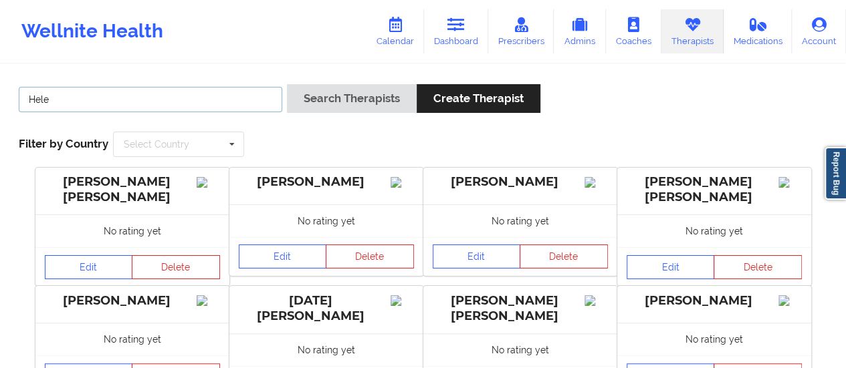
type input "Helen G"
click at [287, 84] on button "Search Therapists" at bounding box center [352, 98] width 130 height 29
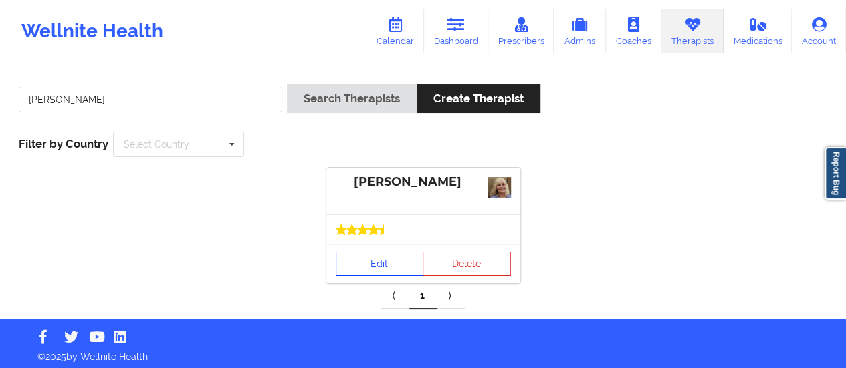
click at [388, 263] on link "Edit" at bounding box center [380, 264] width 88 height 24
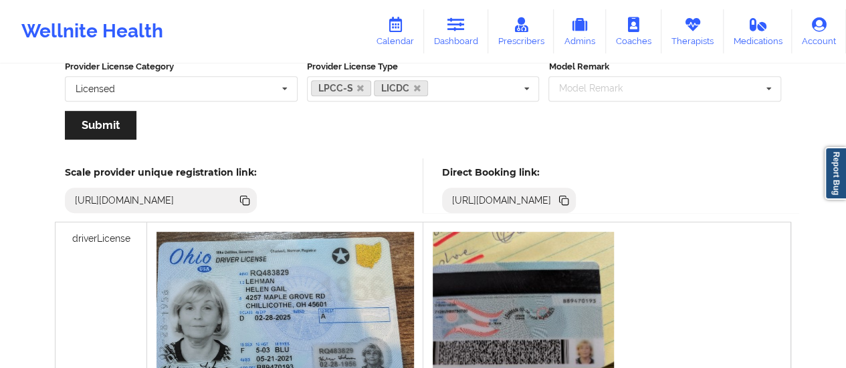
scroll to position [306, 0]
click at [571, 197] on icon at bounding box center [563, 200] width 15 height 15
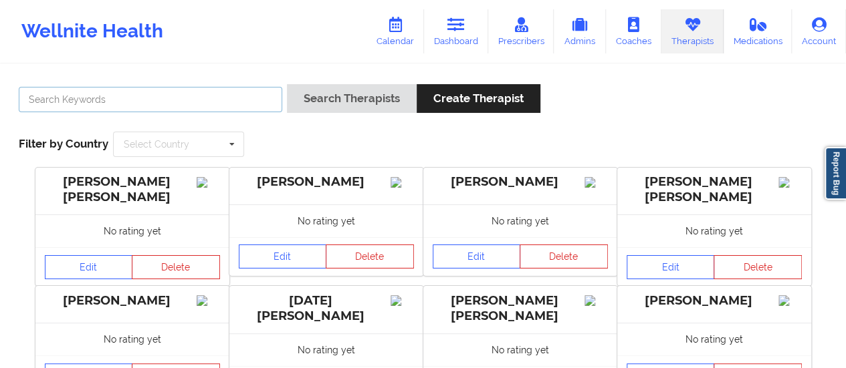
click at [205, 93] on input "text" at bounding box center [150, 99] width 263 height 25
type input "Rodney Dunlap"
click at [287, 84] on button "Search Therapists" at bounding box center [352, 98] width 130 height 29
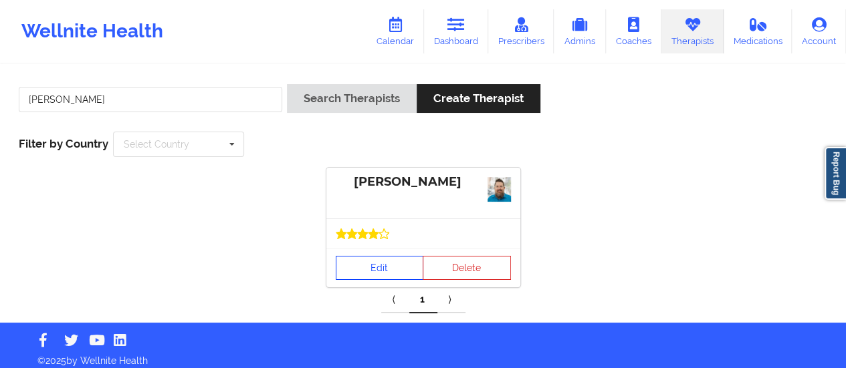
click at [371, 273] on link "Edit" at bounding box center [380, 268] width 88 height 24
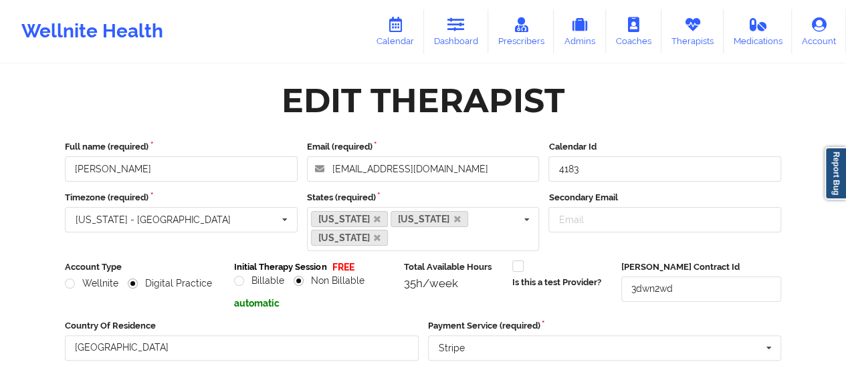
scroll to position [241, 0]
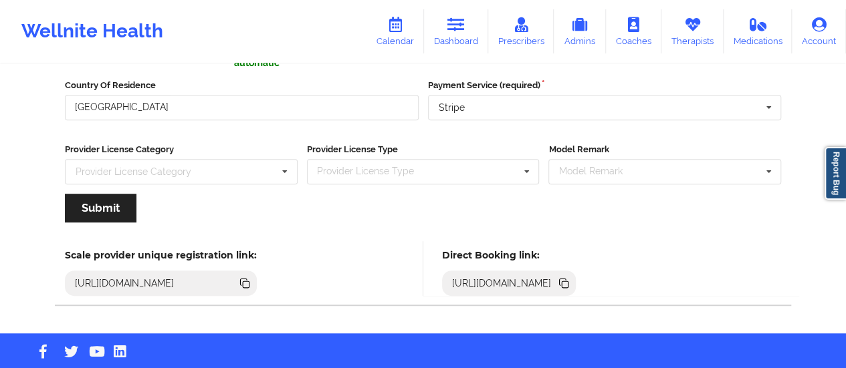
click at [571, 276] on icon at bounding box center [563, 283] width 15 height 15
click at [455, 35] on link "Dashboard" at bounding box center [456, 31] width 64 height 44
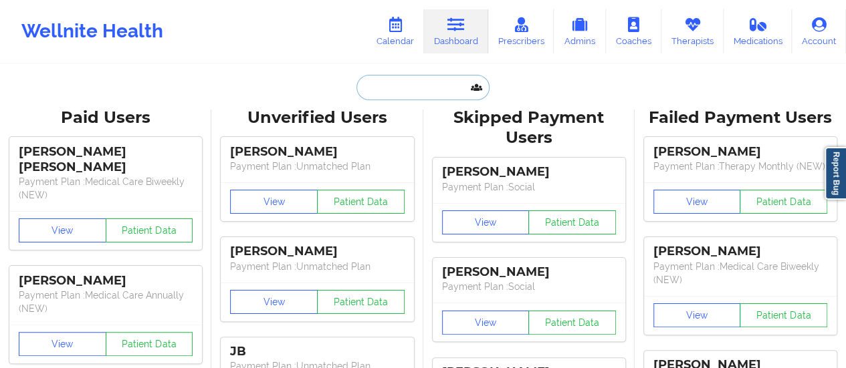
click at [409, 90] on input "text" at bounding box center [422, 87] width 132 height 25
paste input "mrluettgen@gmail.com"
type input "mrluettgen@gmail.com"
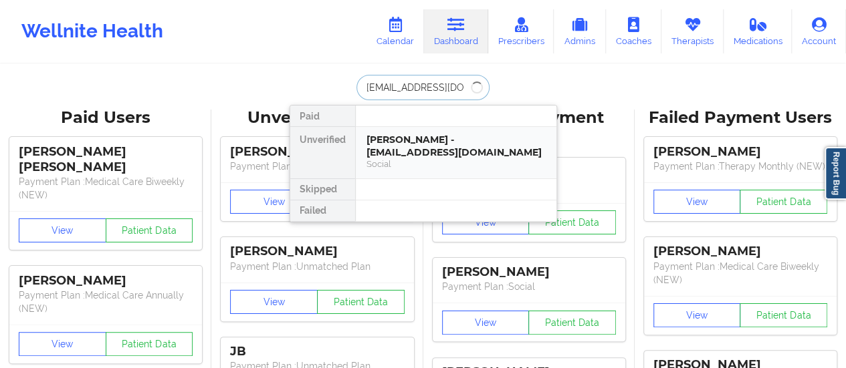
click at [419, 152] on div "Matthew Luettgen - mrluettgen@gmail.com" at bounding box center [455, 146] width 179 height 25
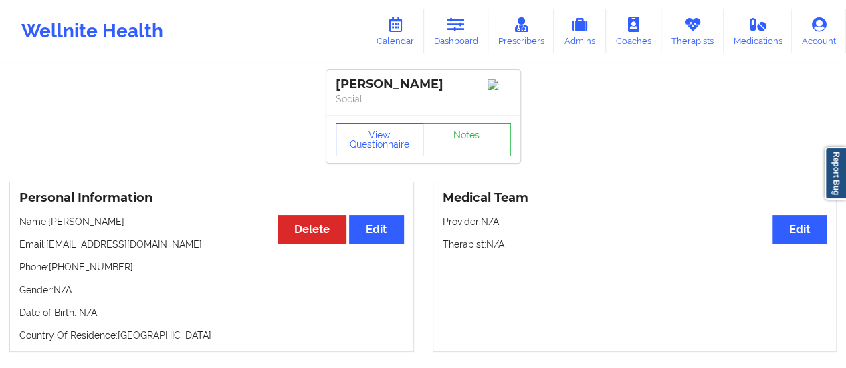
drag, startPoint x: 51, startPoint y: 229, endPoint x: 143, endPoint y: 229, distance: 91.6
click at [143, 229] on p "Name: Matthew Luettgen" at bounding box center [211, 221] width 384 height 13
copy p "Matthew Luettgen"
click at [393, 45] on link "Calendar" at bounding box center [394, 31] width 57 height 44
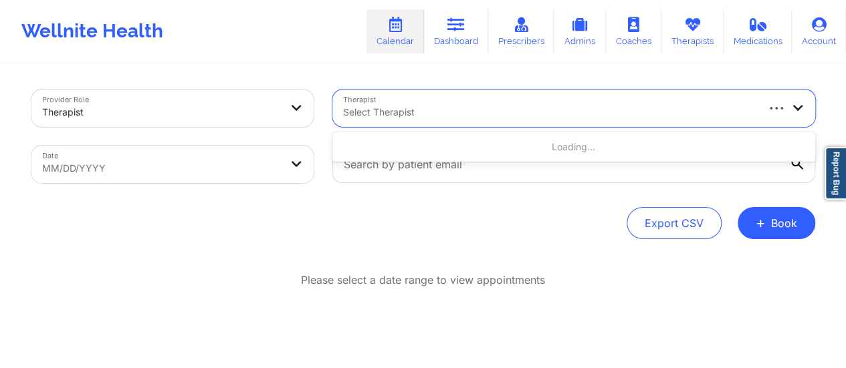
click at [417, 114] on div at bounding box center [549, 112] width 412 height 16
type input "ryan bra"
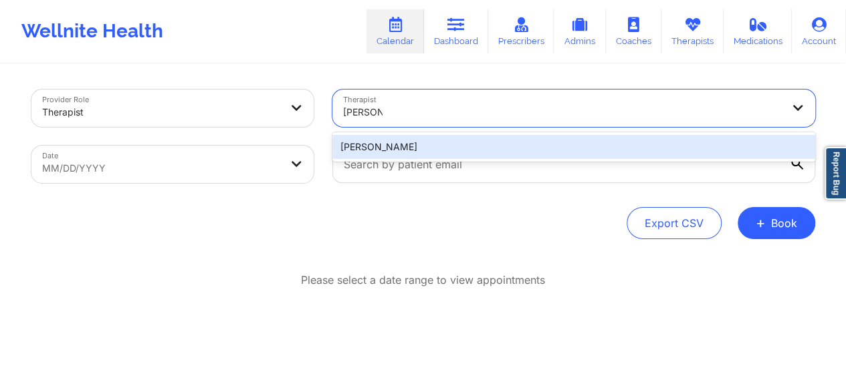
click at [445, 145] on div "Ryan Bradley" at bounding box center [573, 147] width 483 height 24
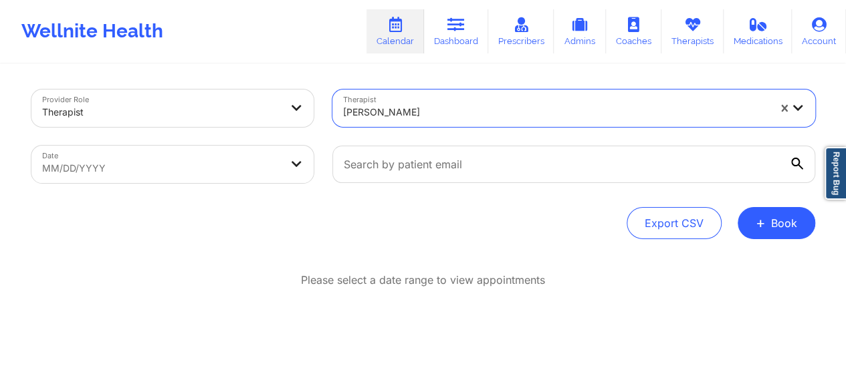
click at [274, 167] on body "Wellnite Health Calendar Dashboard Prescribers Admins Coaches Therapists Medica…" at bounding box center [423, 184] width 846 height 368
select select "2025-8"
select select "2025-9"
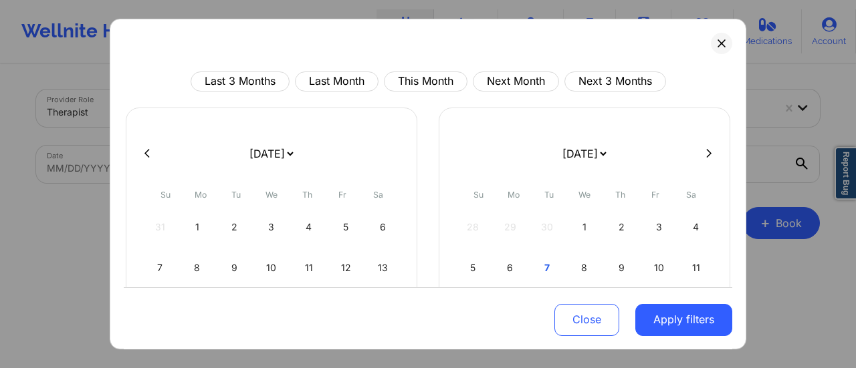
drag, startPoint x: 284, startPoint y: 153, endPoint x: 243, endPoint y: 97, distance: 69.4
click at [243, 97] on div "Last 3 Months Last Month This Month Next Month Next 3 Months January 2019 Febru…" at bounding box center [428, 293] width 608 height 443
select select "2025-9"
select select "2025-10"
drag, startPoint x: 263, startPoint y: 272, endPoint x: 310, endPoint y: 213, distance: 75.7
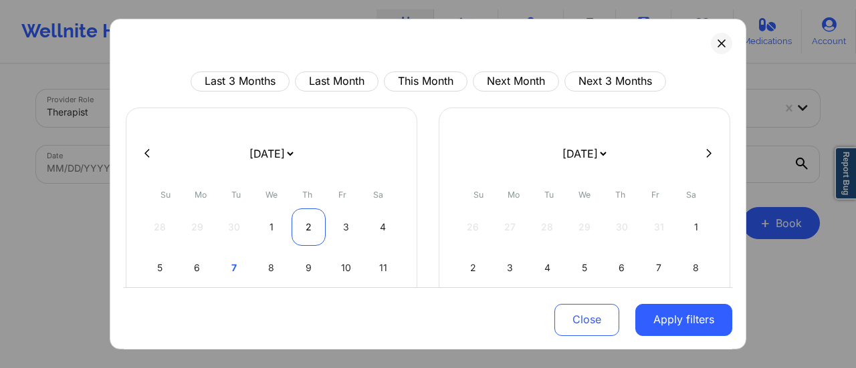
click at [263, 272] on div "8" at bounding box center [272, 267] width 34 height 37
select select "2025-9"
select select "2025-10"
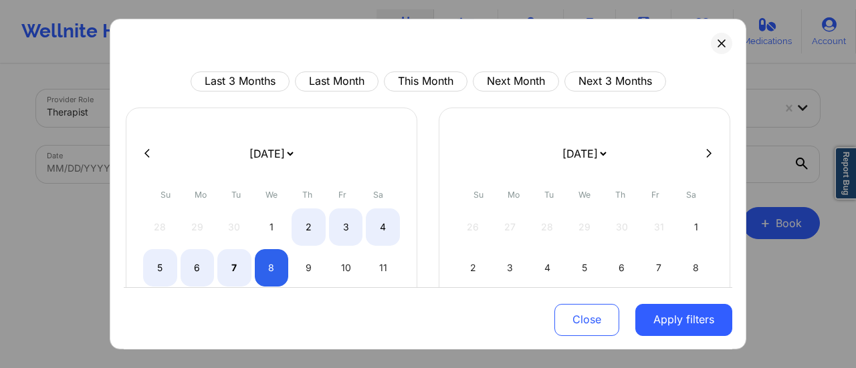
select select "2025-9"
select select "2025-10"
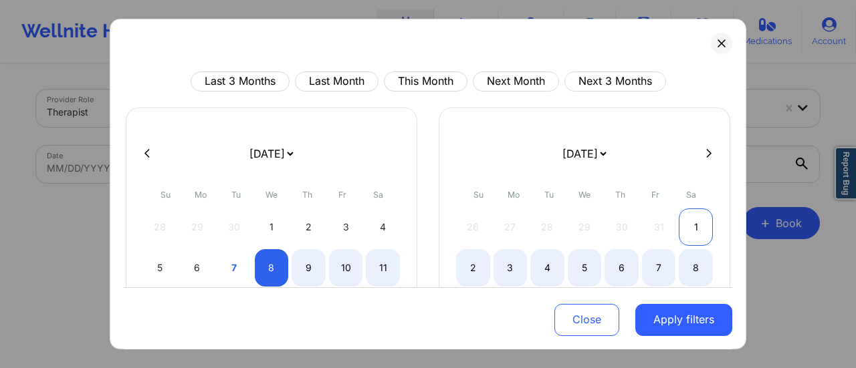
select select "2025-9"
select select "2025-10"
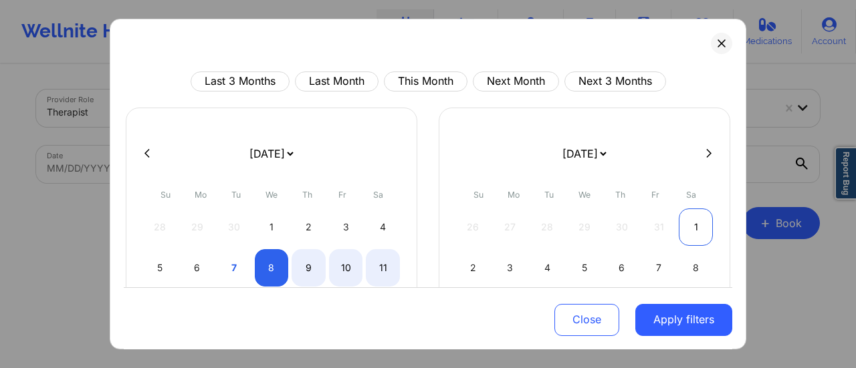
click at [697, 212] on div "1" at bounding box center [696, 227] width 34 height 37
select select "2025-9"
select select "2025-10"
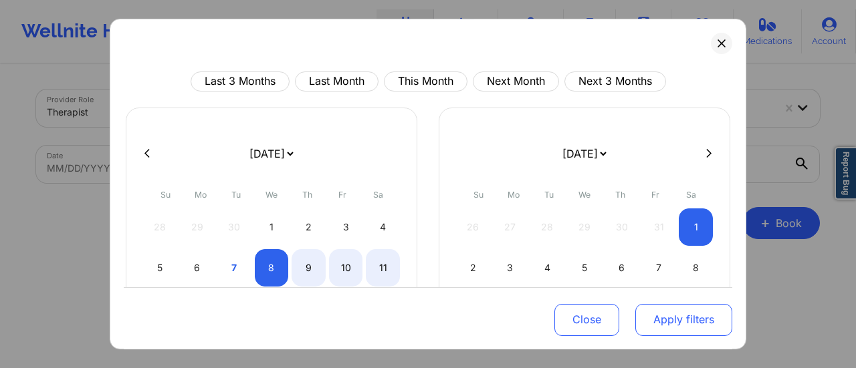
click at [679, 321] on button "Apply filters" at bounding box center [683, 320] width 97 height 32
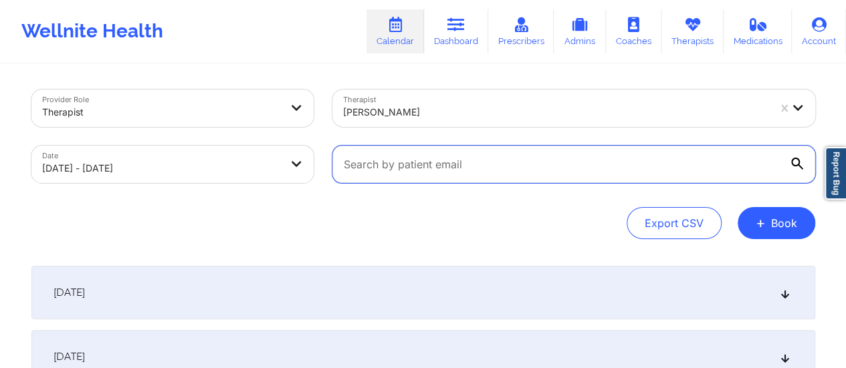
click at [523, 165] on input "text" at bounding box center [573, 164] width 483 height 37
paste input "e20189278@dekalbschoolsga.org"
type input "e20189278@dekalbschoolsga.org"
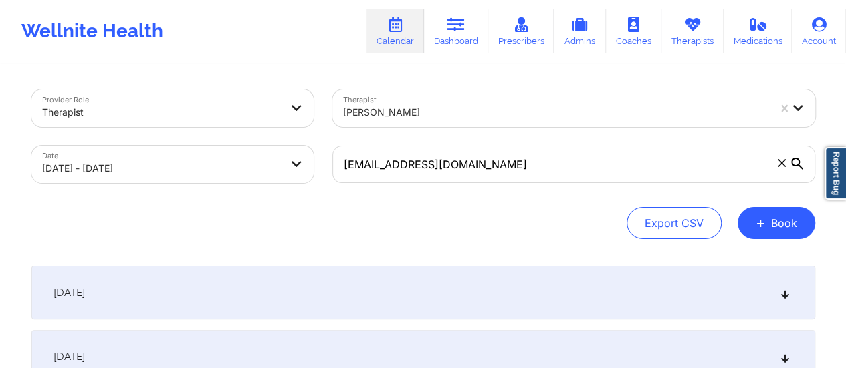
click at [455, 294] on div "October 8, 2025" at bounding box center [423, 292] width 784 height 53
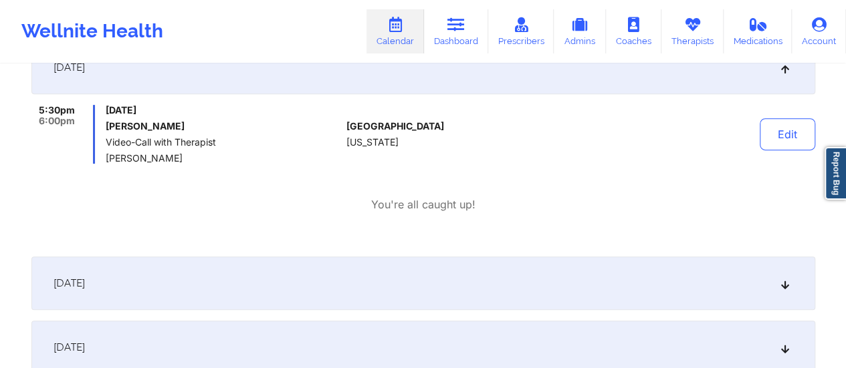
scroll to position [226, 0]
click at [783, 129] on button "Edit" at bounding box center [787, 134] width 55 height 32
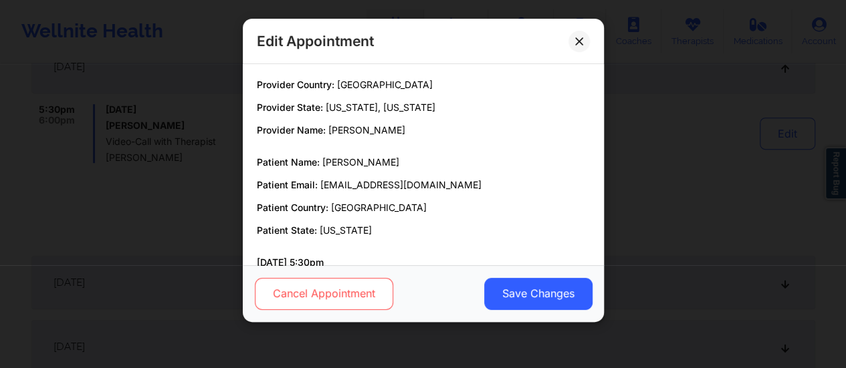
click at [365, 299] on button "Cancel Appointment" at bounding box center [323, 294] width 138 height 32
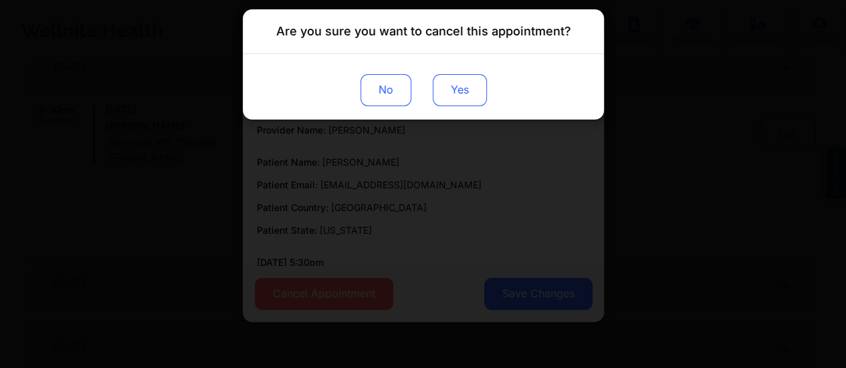
click at [465, 88] on button "Yes" at bounding box center [459, 90] width 54 height 32
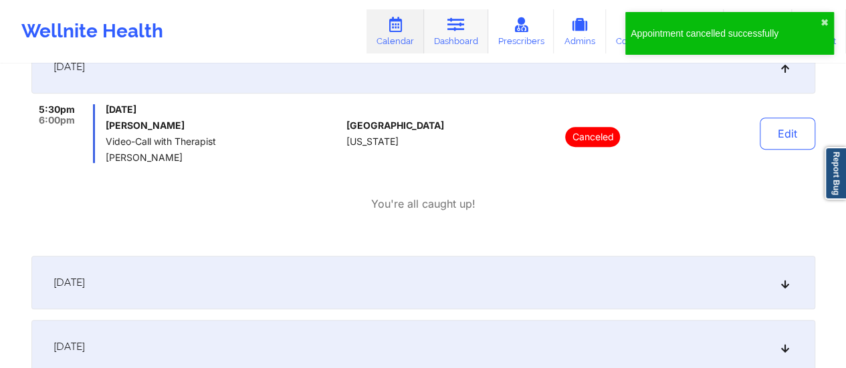
click at [471, 21] on link "Dashboard" at bounding box center [456, 31] width 64 height 44
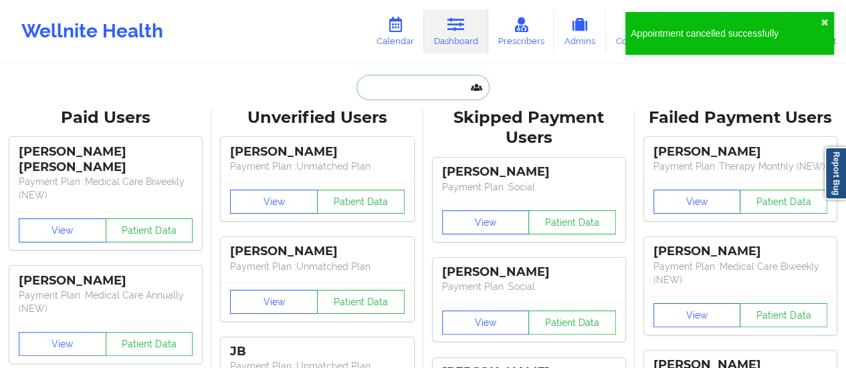
click at [435, 82] on input "text" at bounding box center [422, 87] width 132 height 25
paste input "pnavlani24@gmail.com"
type input "pnavlani24@gmail.com"
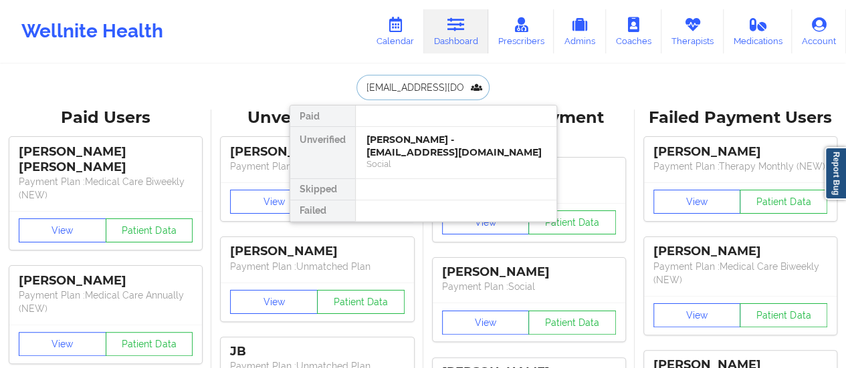
click at [396, 136] on div "Pooja Navlani - pnavlani24@gmail.com" at bounding box center [455, 146] width 179 height 25
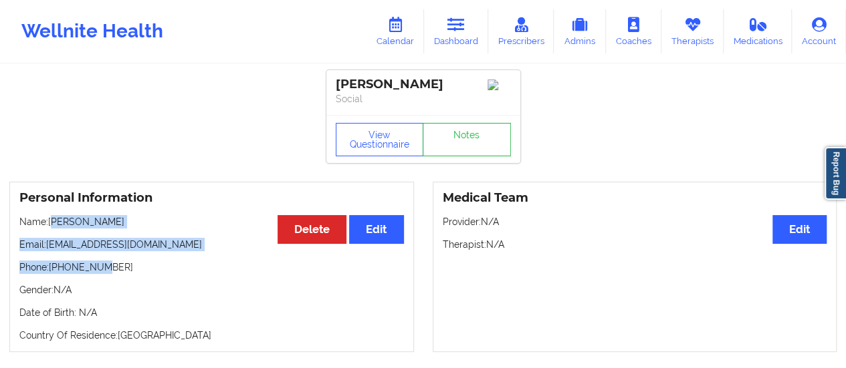
drag, startPoint x: 100, startPoint y: 273, endPoint x: 57, endPoint y: 219, distance: 70.0
click at [57, 219] on div "Personal Information Edit Delete Name: Pooja Navlani Email: pnavlani24@gmail.co…" at bounding box center [211, 267] width 405 height 170
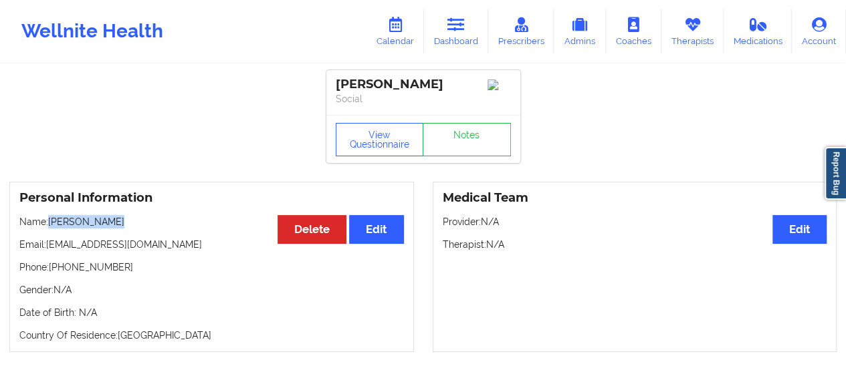
drag, startPoint x: 51, startPoint y: 225, endPoint x: 126, endPoint y: 217, distance: 75.3
click at [126, 217] on div "Personal Information Edit Delete Name: Pooja Navlani Email: pnavlani24@gmail.co…" at bounding box center [211, 267] width 405 height 170
click at [454, 38] on link "Dashboard" at bounding box center [456, 31] width 64 height 44
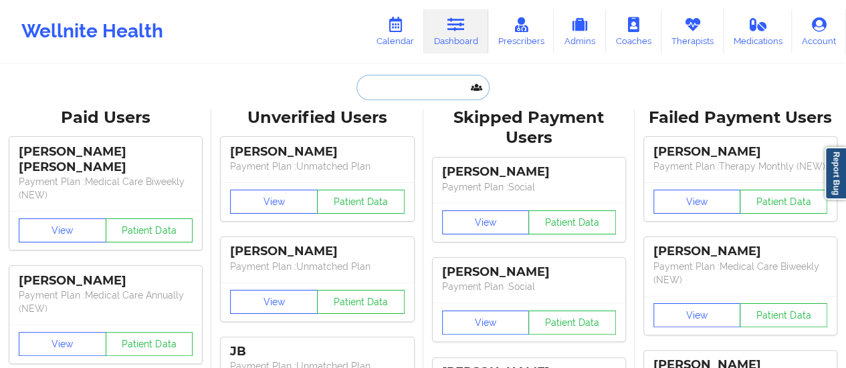
click at [409, 81] on input "text" at bounding box center [422, 87] width 132 height 25
paste input "fervr020403@gmail.com"
type input "fervr020403@gmail.com"
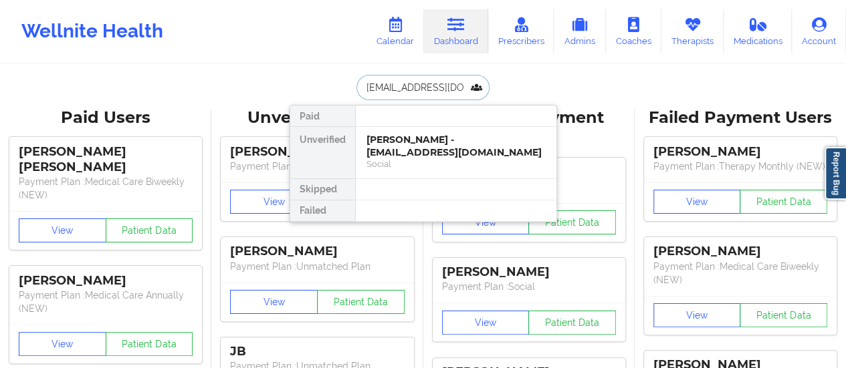
click at [391, 142] on div "Maria Villegas - fervr020403@gmail.com" at bounding box center [455, 146] width 179 height 25
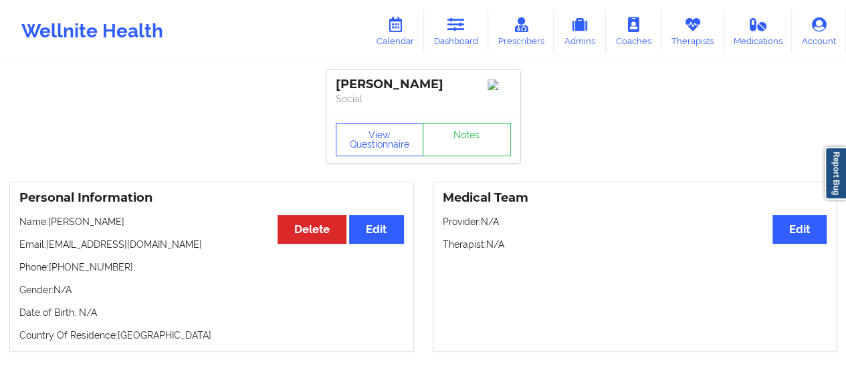
drag, startPoint x: 132, startPoint y: 227, endPoint x: 49, endPoint y: 225, distance: 82.2
click at [49, 225] on p "Name: Maria Villegas" at bounding box center [211, 221] width 384 height 13
click at [405, 45] on link "Calendar" at bounding box center [394, 31] width 57 height 44
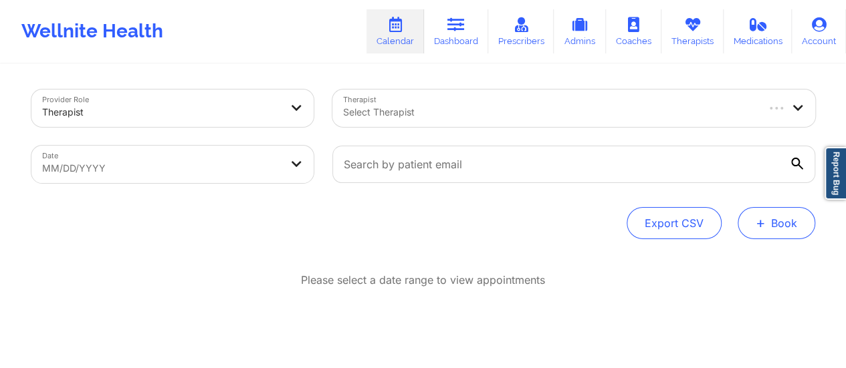
click at [780, 221] on button "+ Book" at bounding box center [776, 223] width 78 height 32
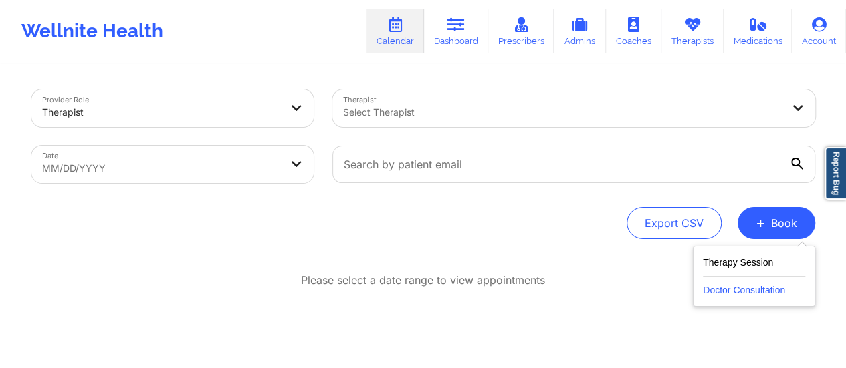
click at [734, 288] on button "Doctor Consultation" at bounding box center [754, 287] width 102 height 21
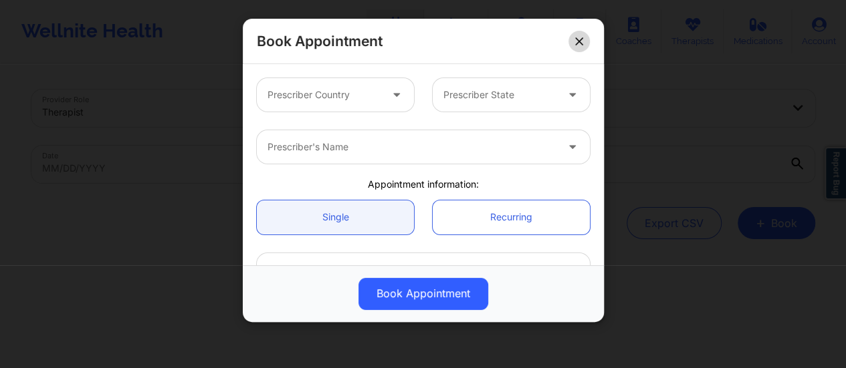
click at [584, 37] on button at bounding box center [578, 41] width 21 height 21
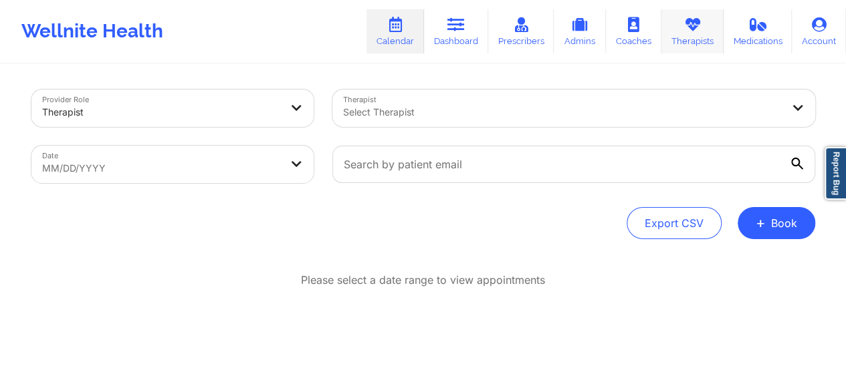
click at [685, 35] on link "Therapists" at bounding box center [692, 31] width 62 height 44
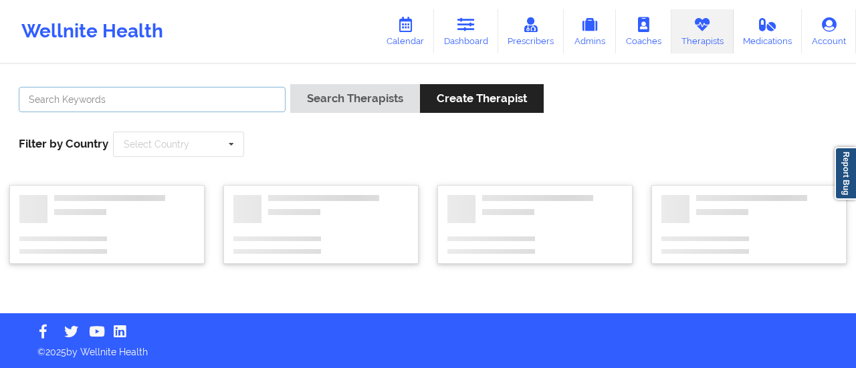
click at [265, 102] on input "text" at bounding box center [152, 99] width 267 height 25
paste input "Paul Egbe"
click at [290, 84] on button "Search Therapists" at bounding box center [355, 98] width 130 height 29
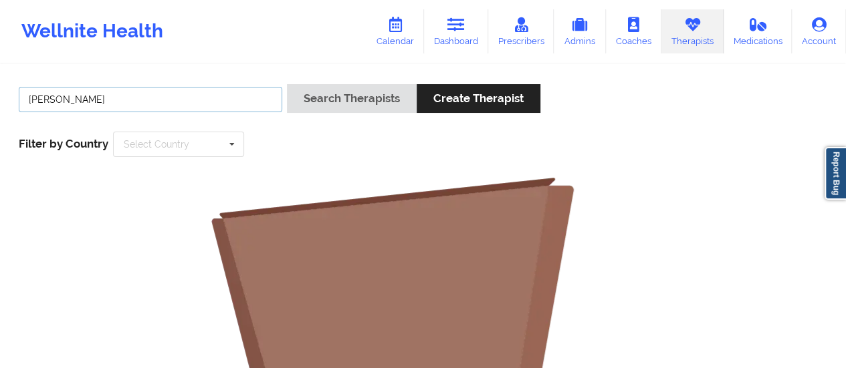
click at [287, 84] on button "Search Therapists" at bounding box center [352, 98] width 130 height 29
click at [51, 102] on input "Paul Egbe" at bounding box center [150, 99] width 263 height 25
type input "Paul Egbe"
click at [287, 84] on button "Search Therapists" at bounding box center [352, 98] width 130 height 29
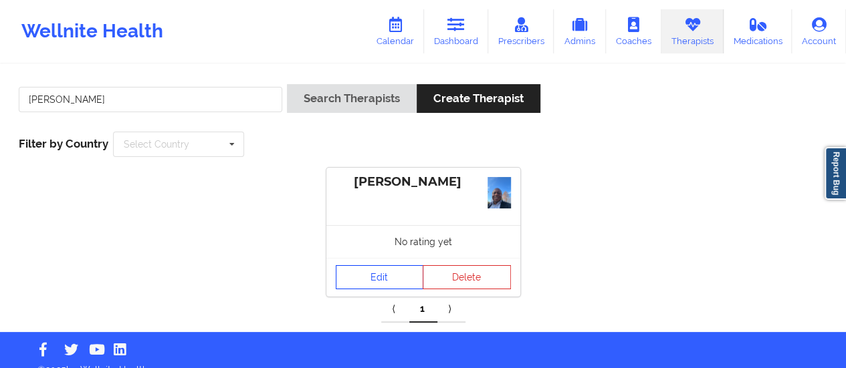
click at [369, 269] on link "Edit" at bounding box center [380, 277] width 88 height 24
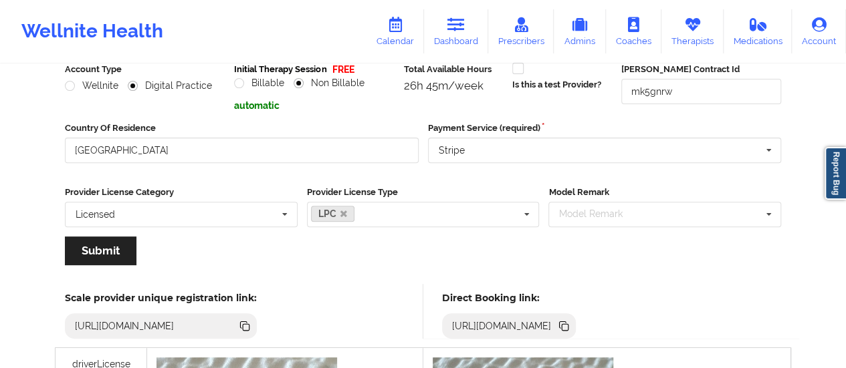
scroll to position [154, 0]
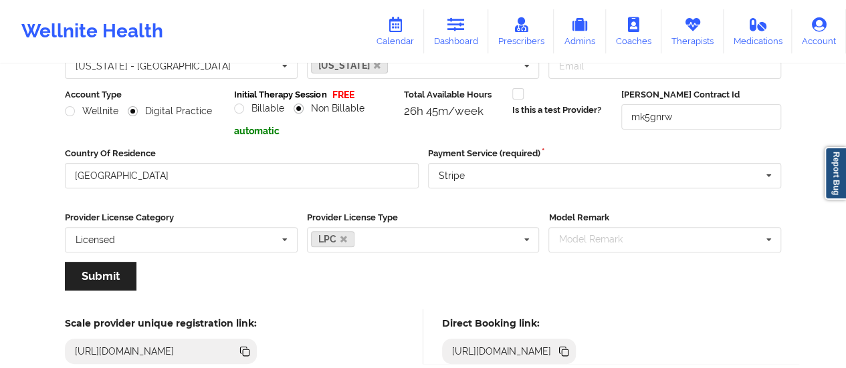
click at [571, 353] on icon at bounding box center [563, 351] width 15 height 15
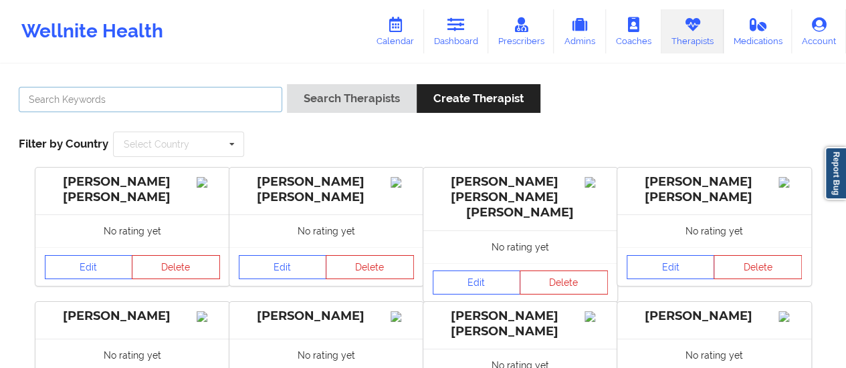
click at [152, 94] on input "text" at bounding box center [150, 99] width 263 height 25
type input "LAVERNE WARE"
click at [287, 84] on button "Search Therapists" at bounding box center [352, 98] width 130 height 29
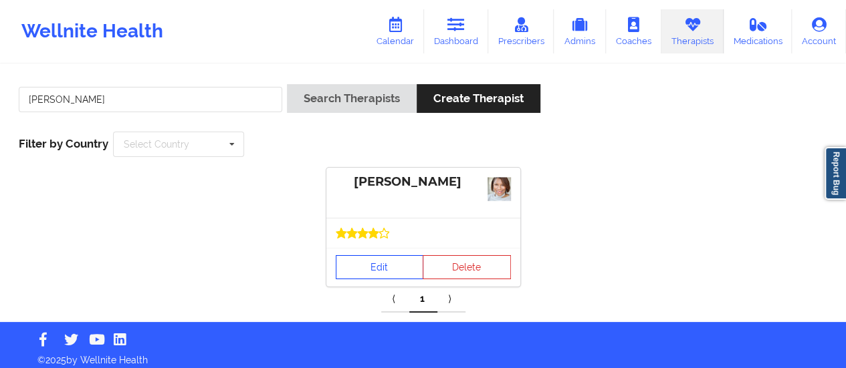
click at [355, 271] on link "Edit" at bounding box center [380, 267] width 88 height 24
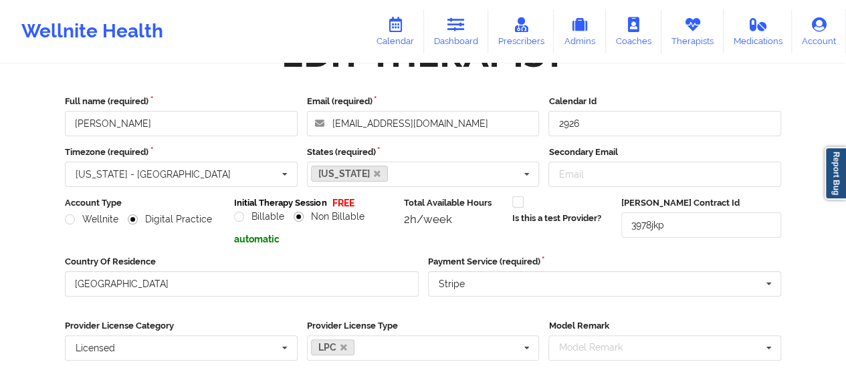
scroll to position [241, 0]
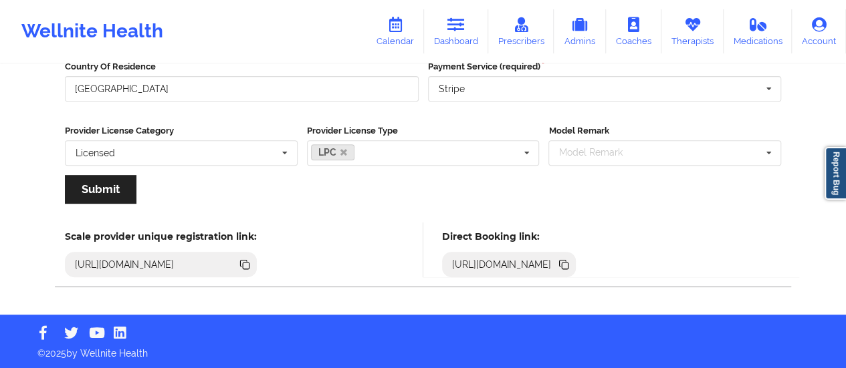
click at [566, 260] on icon at bounding box center [563, 263] width 7 height 7
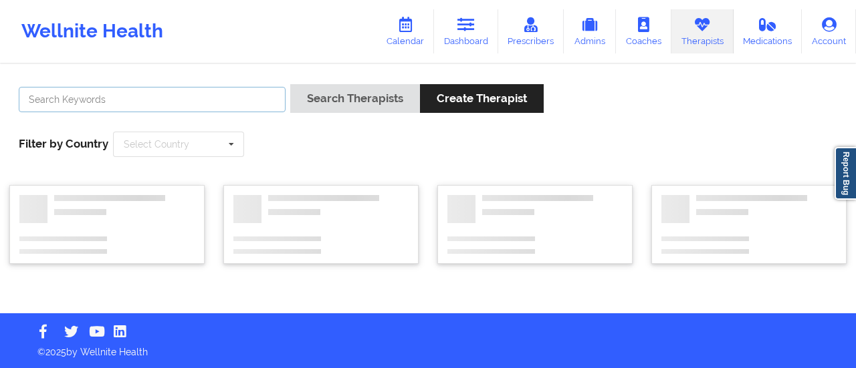
click at [143, 94] on input "text" at bounding box center [152, 99] width 267 height 25
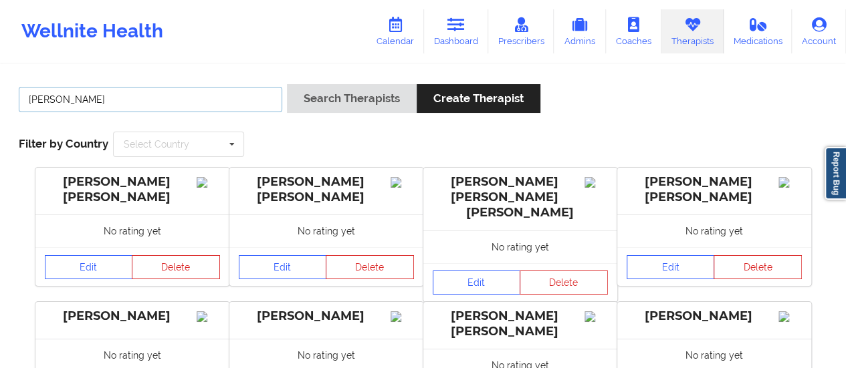
type input "Brianna McLaughli"
click at [287, 84] on button "Search Therapists" at bounding box center [352, 98] width 130 height 29
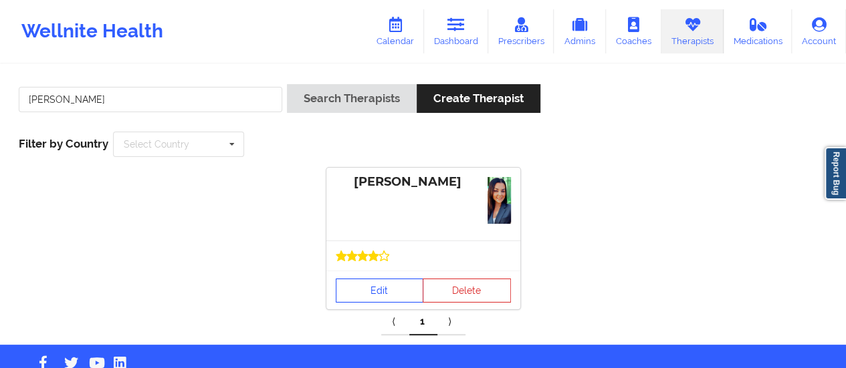
drag, startPoint x: 378, startPoint y: 269, endPoint x: 372, endPoint y: 290, distance: 20.8
click at [372, 290] on div "Brianna Mclaughlin Edit Delete" at bounding box center [423, 239] width 194 height 142
click at [372, 290] on link "Edit" at bounding box center [380, 291] width 88 height 24
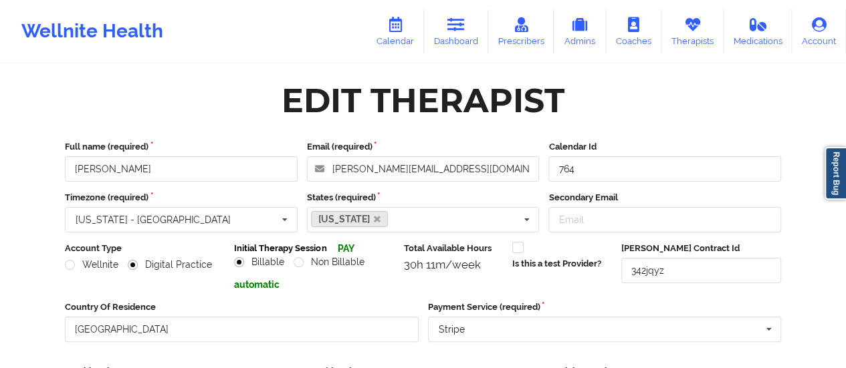
scroll to position [305, 0]
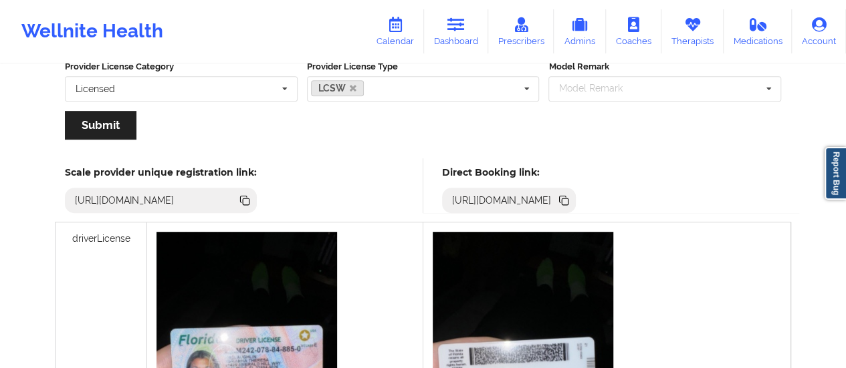
click at [571, 197] on icon at bounding box center [563, 200] width 15 height 15
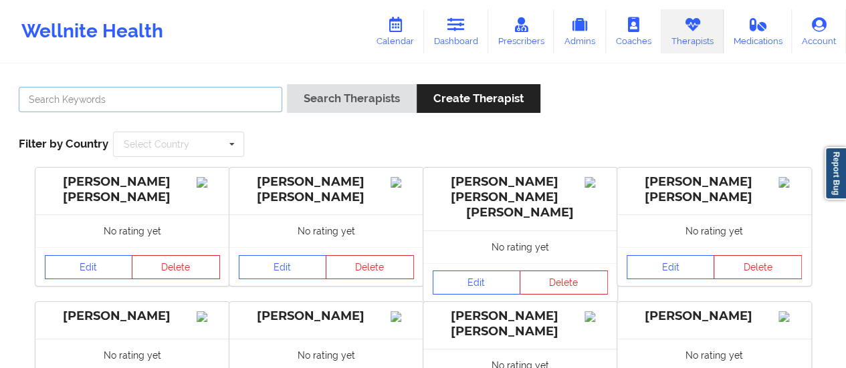
click at [199, 99] on input "text" at bounding box center [150, 99] width 263 height 25
type input "B"
type input "Nicole thweatt"
click at [287, 84] on button "Search Therapists" at bounding box center [352, 98] width 130 height 29
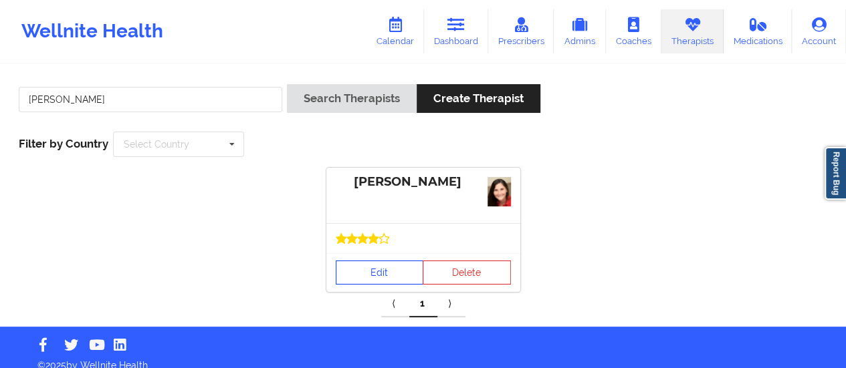
click at [374, 266] on link "Edit" at bounding box center [380, 273] width 88 height 24
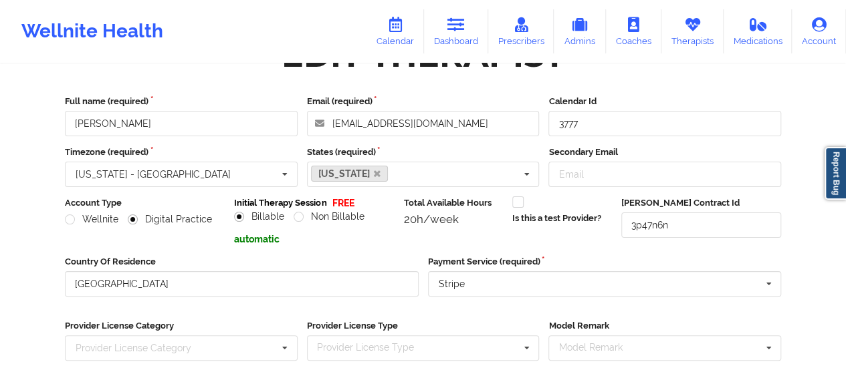
scroll to position [241, 0]
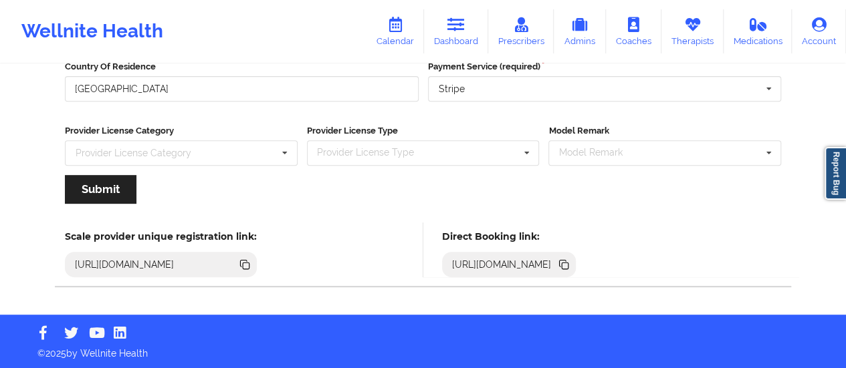
click at [566, 263] on icon at bounding box center [563, 263] width 7 height 7
click at [400, 41] on link "Calendar" at bounding box center [394, 31] width 57 height 44
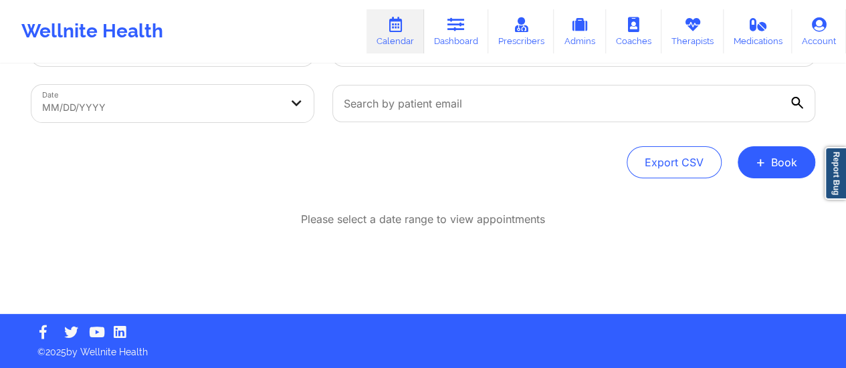
scroll to position [61, 0]
click at [758, 164] on span "+" at bounding box center [761, 161] width 10 height 7
click at [722, 203] on button "Therapy Session" at bounding box center [754, 205] width 102 height 22
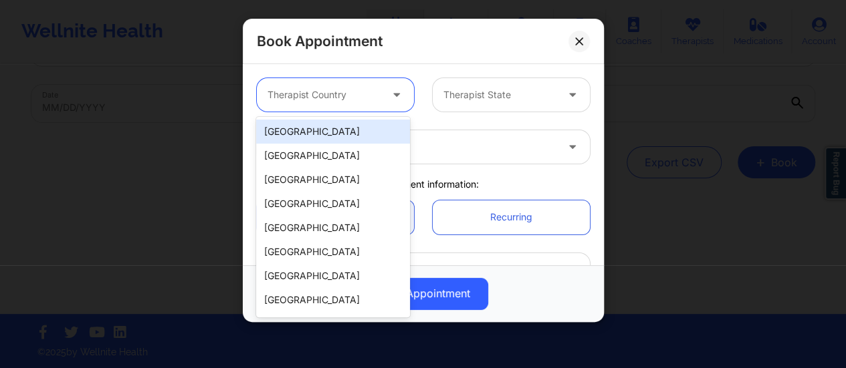
click at [382, 108] on div at bounding box center [398, 94] width 32 height 33
click at [338, 132] on div "[GEOGRAPHIC_DATA]" at bounding box center [333, 132] width 154 height 24
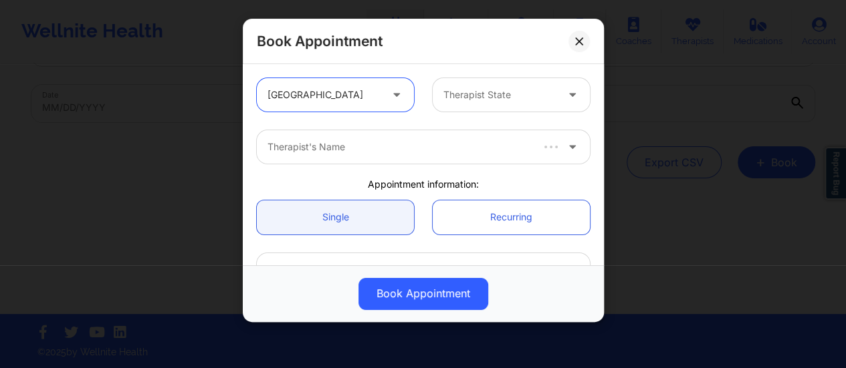
click at [502, 101] on div at bounding box center [499, 95] width 113 height 16
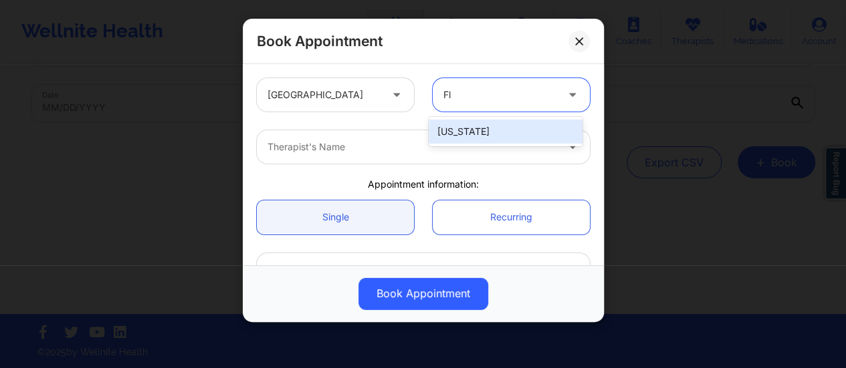
type input "Flo"
click at [505, 136] on div "Florida" at bounding box center [506, 132] width 154 height 24
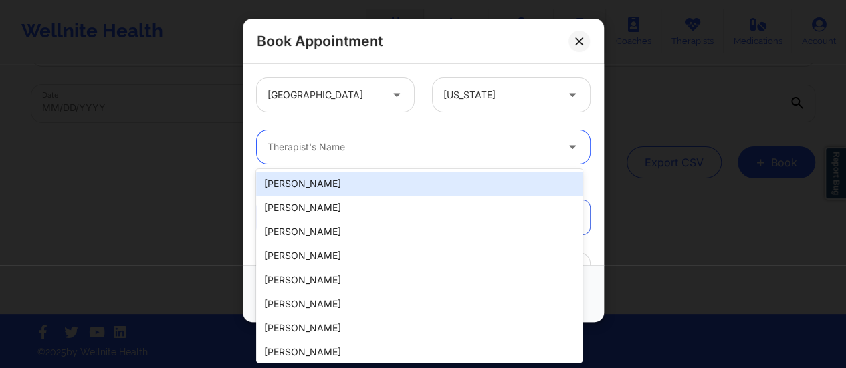
click at [428, 149] on div at bounding box center [411, 147] width 289 height 16
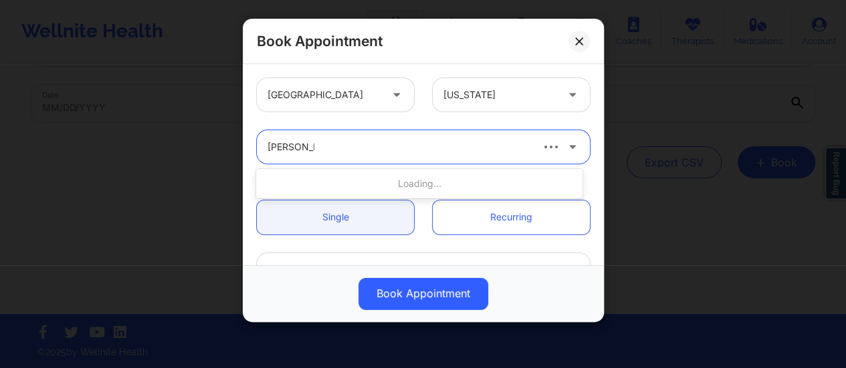
type input "Brianna Mc"
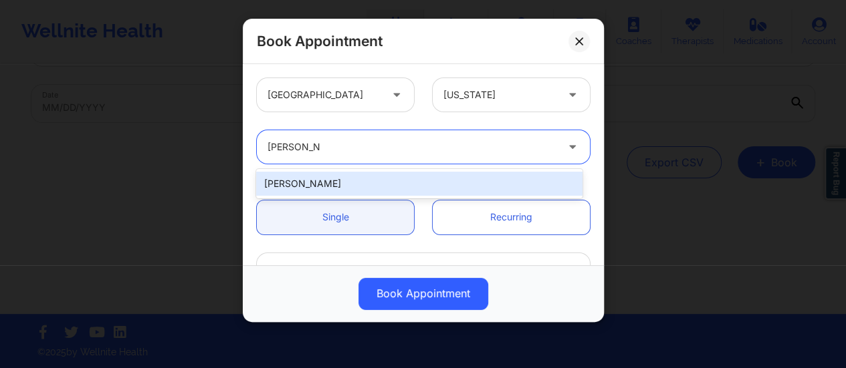
click at [385, 188] on div "Brianna Mclaughlin" at bounding box center [419, 184] width 326 height 24
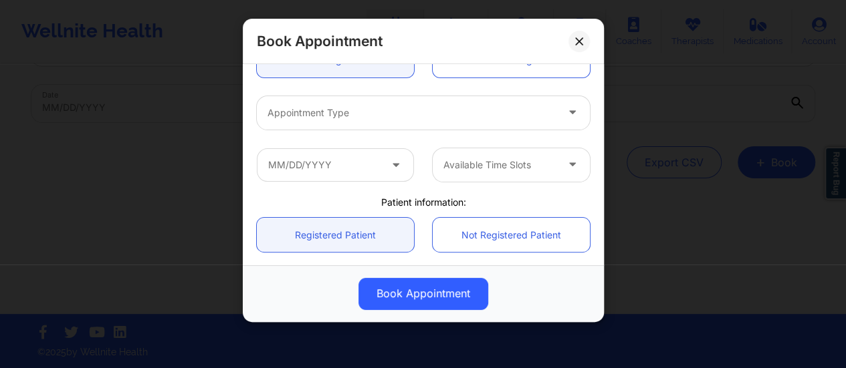
scroll to position [158, 0]
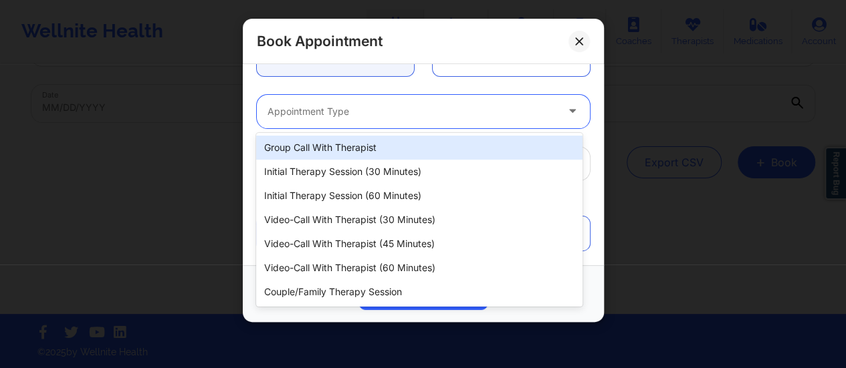
click at [388, 118] on div at bounding box center [411, 112] width 289 height 16
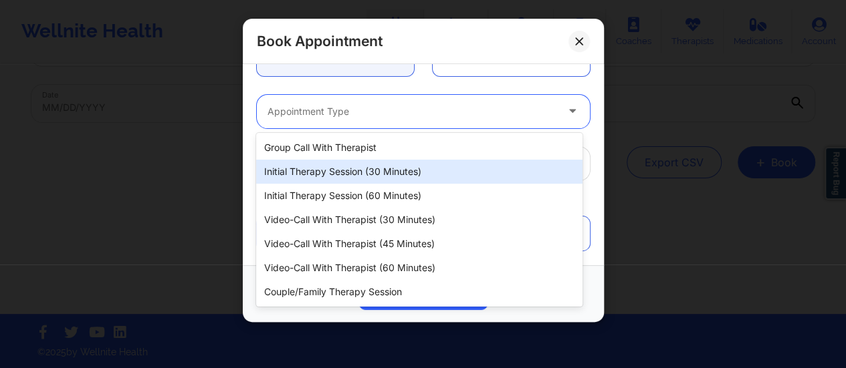
click at [409, 172] on div "Initial Therapy Session (30 minutes)" at bounding box center [419, 172] width 326 height 24
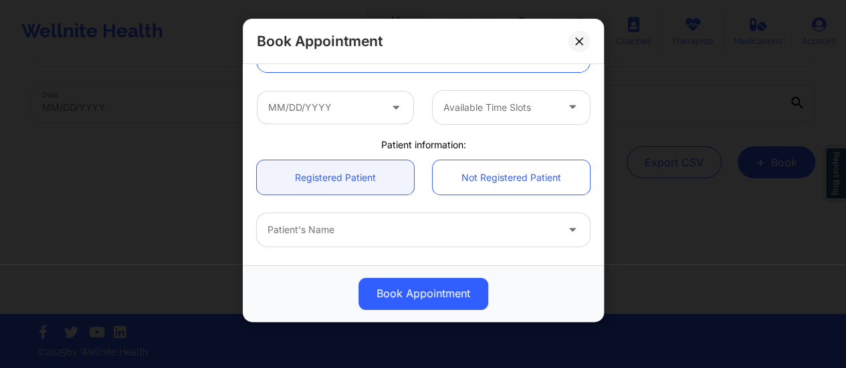
scroll to position [217, 0]
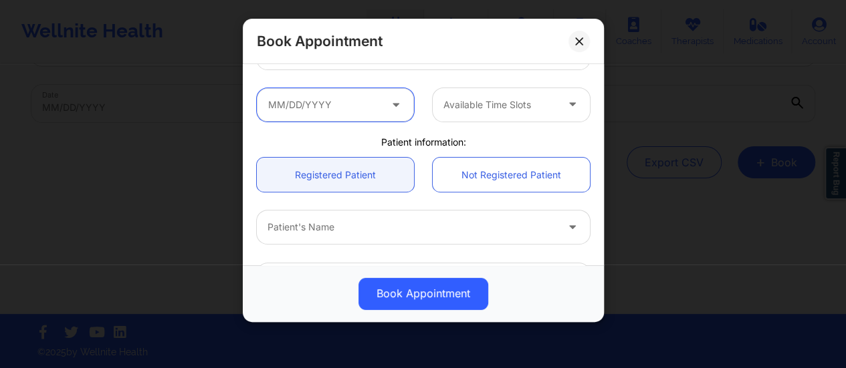
click at [368, 100] on input "text" at bounding box center [335, 104] width 157 height 33
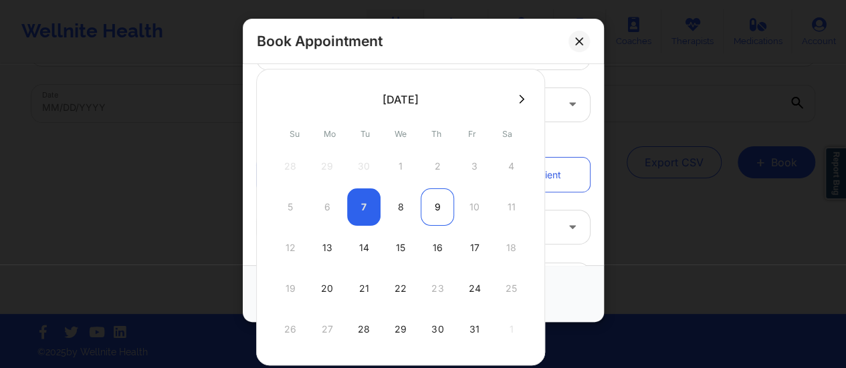
click at [439, 211] on div "9" at bounding box center [437, 207] width 33 height 37
type input "10/09/2025"
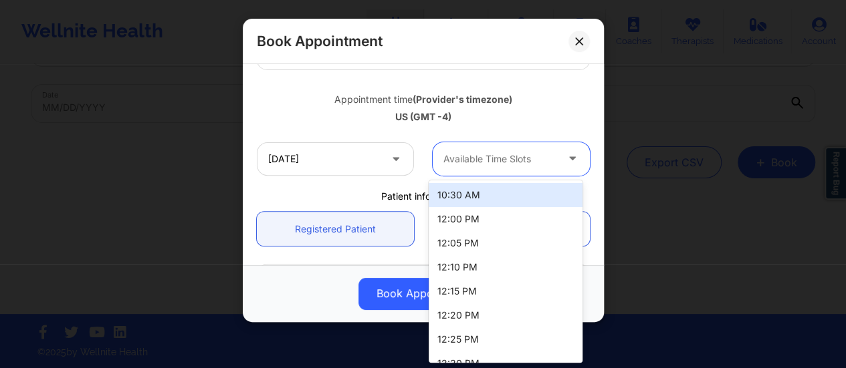
click at [495, 158] on div at bounding box center [499, 159] width 113 height 16
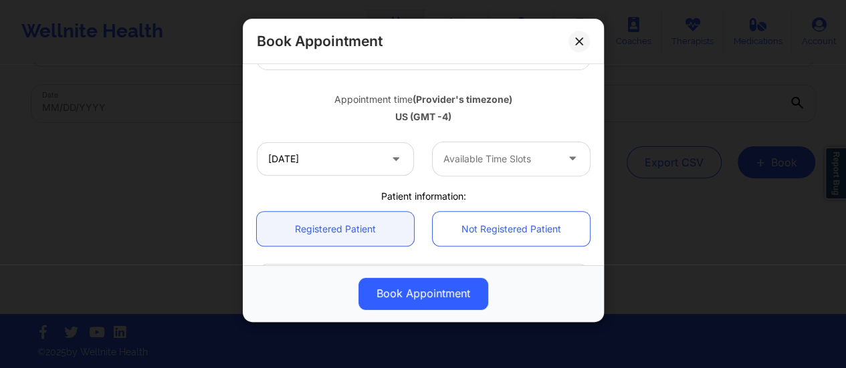
click at [588, 46] on button at bounding box center [578, 41] width 21 height 21
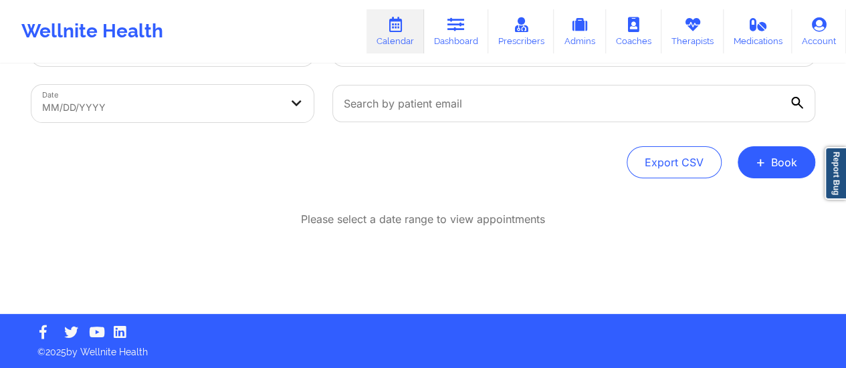
scroll to position [0, 0]
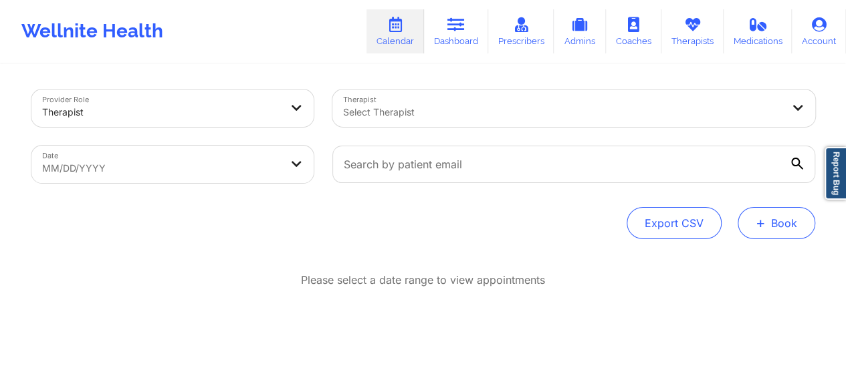
click at [784, 225] on button "+ Book" at bounding box center [776, 223] width 78 height 32
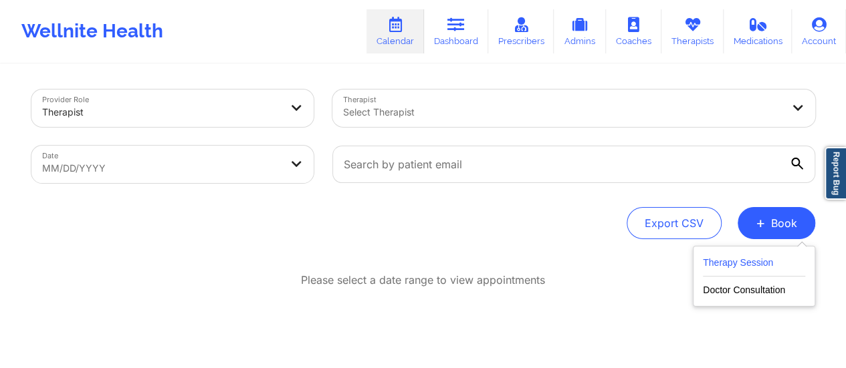
click at [743, 263] on button "Therapy Session" at bounding box center [754, 266] width 102 height 22
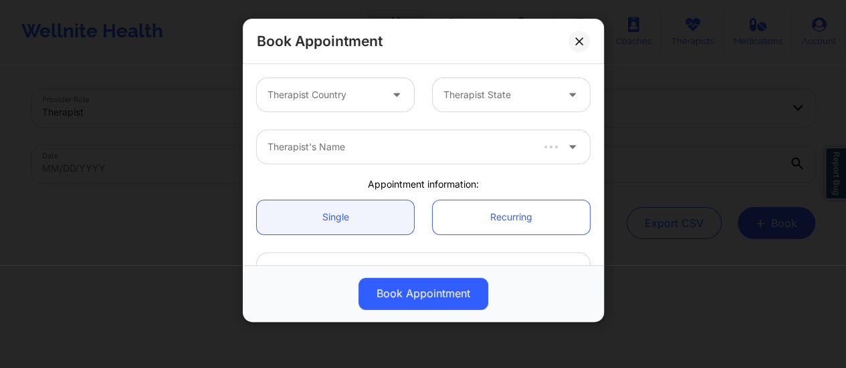
click at [348, 109] on div "Therapist Country" at bounding box center [319, 94] width 125 height 33
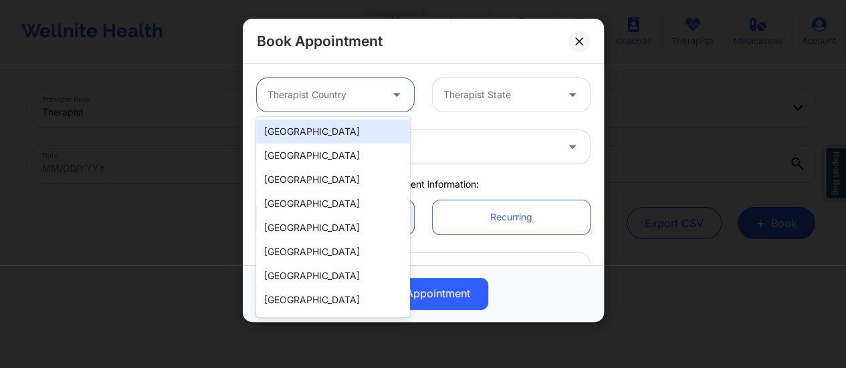
click at [354, 142] on div "[GEOGRAPHIC_DATA]" at bounding box center [333, 132] width 154 height 24
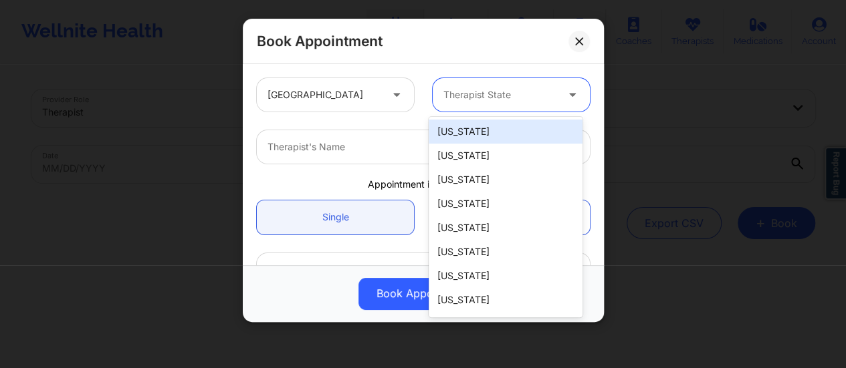
click at [481, 88] on div at bounding box center [499, 95] width 113 height 16
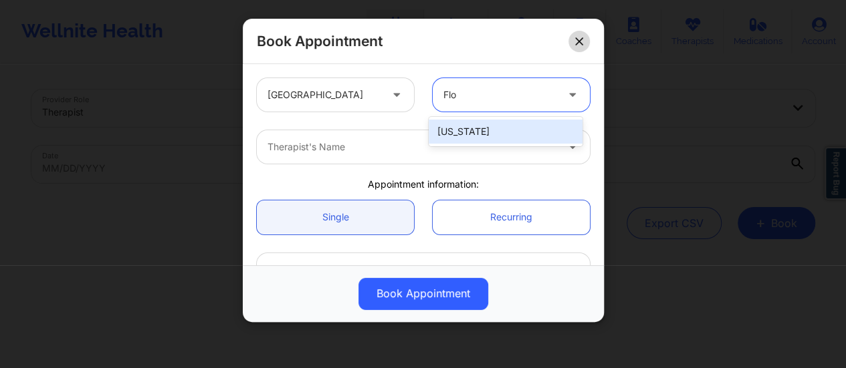
type input "Flo"
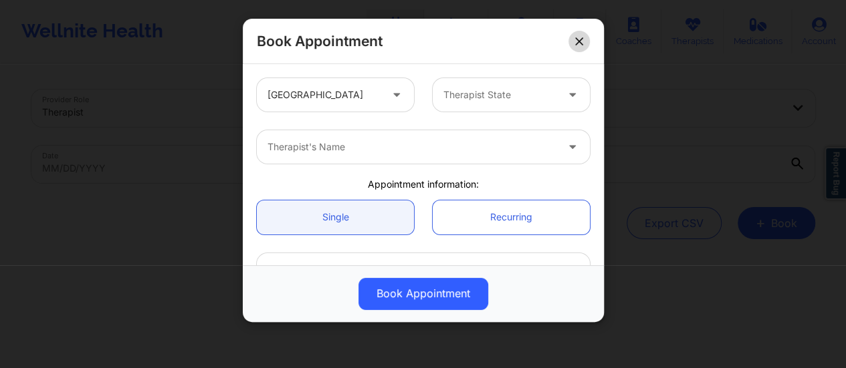
click at [580, 43] on icon at bounding box center [579, 41] width 8 height 8
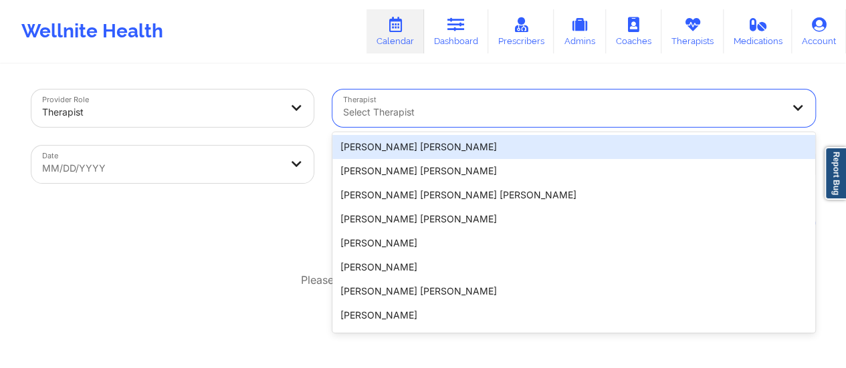
click at [452, 116] on div at bounding box center [562, 112] width 439 height 16
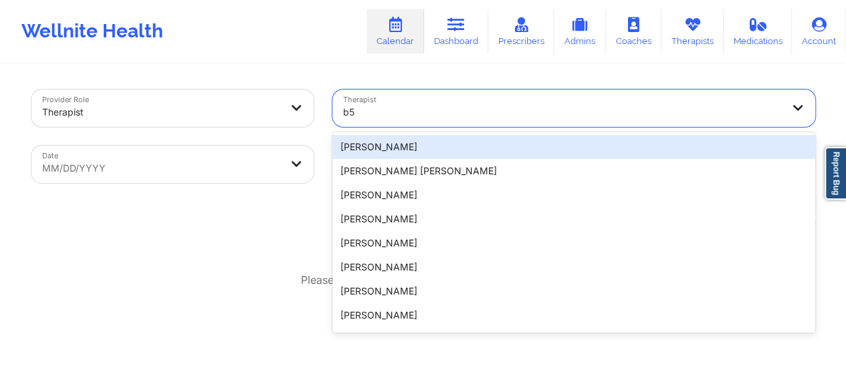
type input "b"
type input "r"
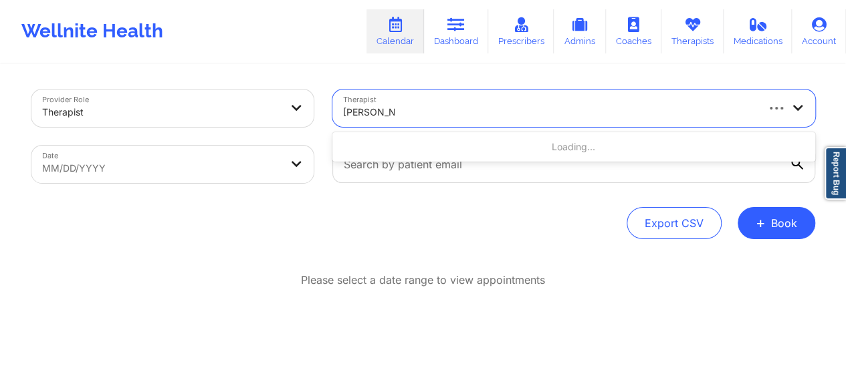
type input "brianna mcl"
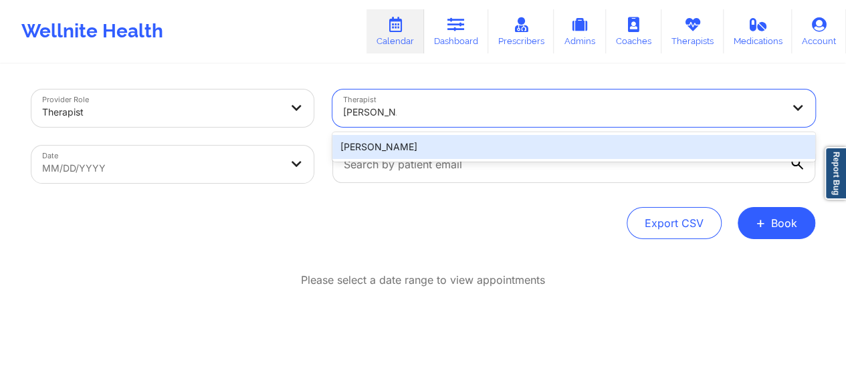
click at [497, 140] on div "Brianna Mclaughlin" at bounding box center [573, 147] width 483 height 24
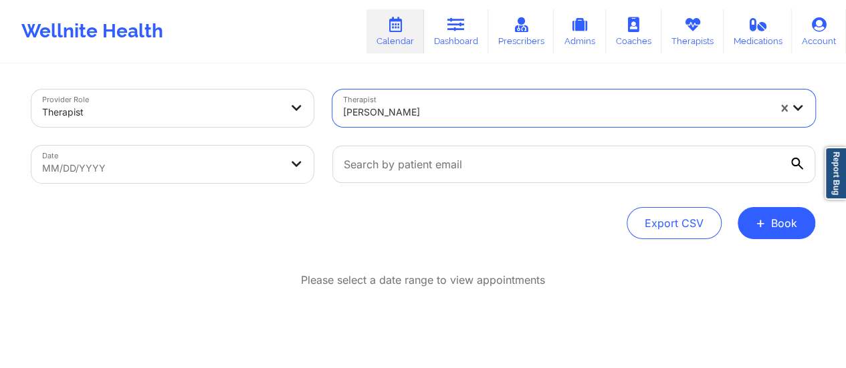
click at [277, 170] on body "Wellnite Health Calendar Dashboard Prescribers Admins Coaches Therapists Medica…" at bounding box center [423, 184] width 846 height 368
select select "2025-8"
select select "2025-9"
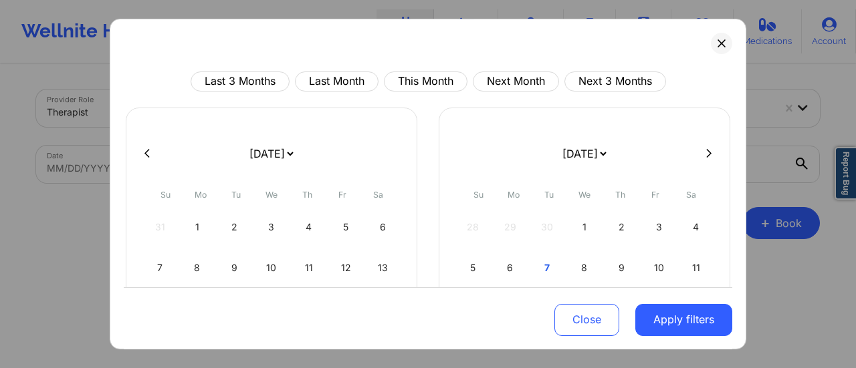
click at [296, 159] on select "January 2019 February 2019 March 2019 April 2019 May 2019 June 2019 July 2019 A…" at bounding box center [271, 153] width 49 height 37
select select "2025-9"
select select "2025-10"
click at [271, 271] on div "8" at bounding box center [272, 267] width 34 height 37
select select "2025-9"
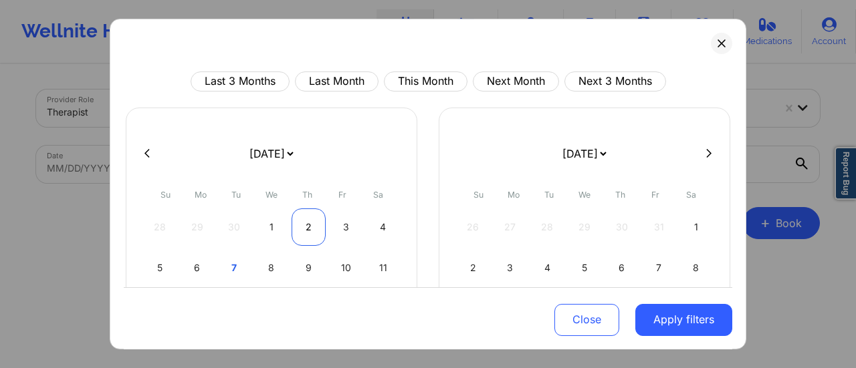
select select "2025-10"
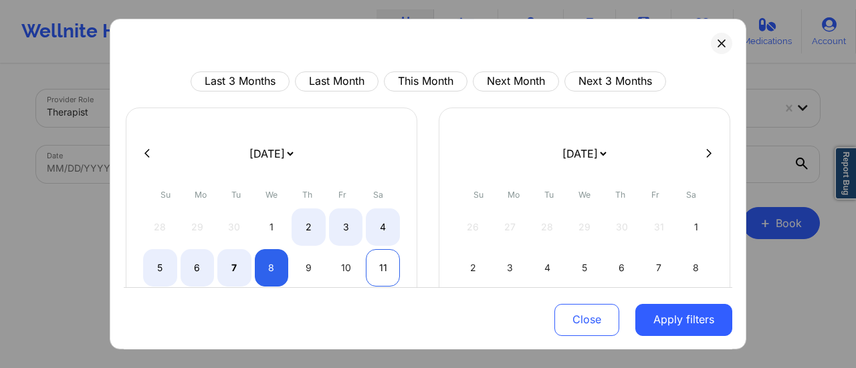
select select "2025-9"
select select "2025-10"
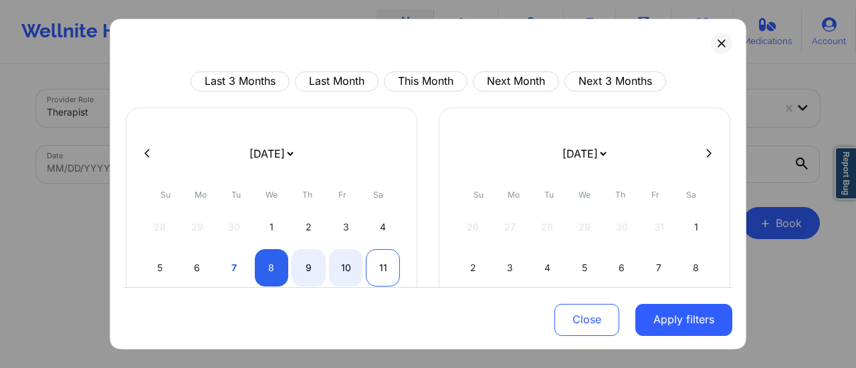
click at [380, 261] on div "11" at bounding box center [383, 267] width 34 height 37
select select "2025-9"
select select "2025-10"
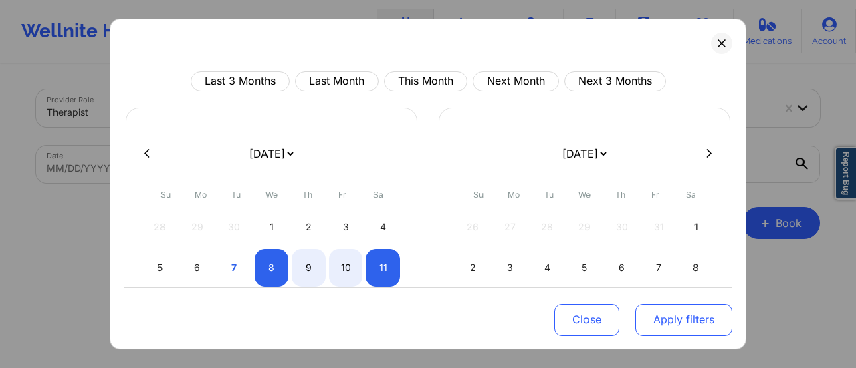
click at [689, 318] on button "Apply filters" at bounding box center [683, 320] width 97 height 32
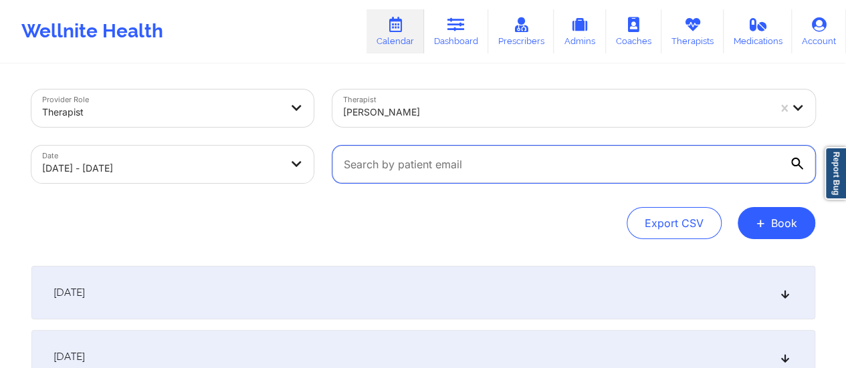
click at [512, 176] on input "text" at bounding box center [573, 164] width 483 height 37
paste input "bigcurtis44@aol.com"
type input "bigcurtis44@aol.com"
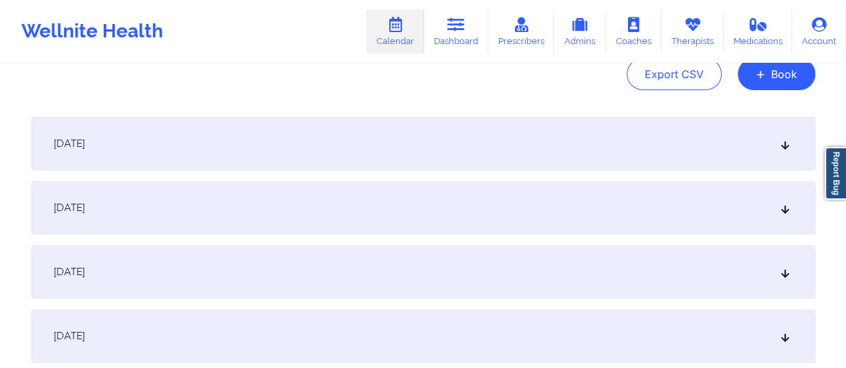
scroll to position [155, 0]
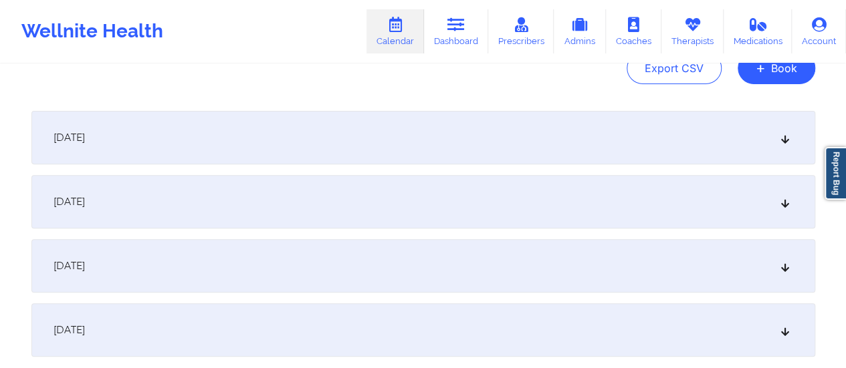
click at [340, 128] on div "October 8, 2025" at bounding box center [423, 137] width 784 height 53
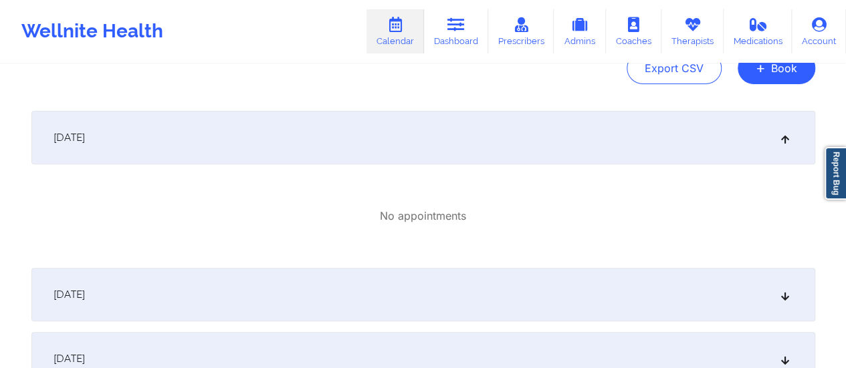
click at [416, 142] on div "October 8, 2025" at bounding box center [423, 137] width 784 height 53
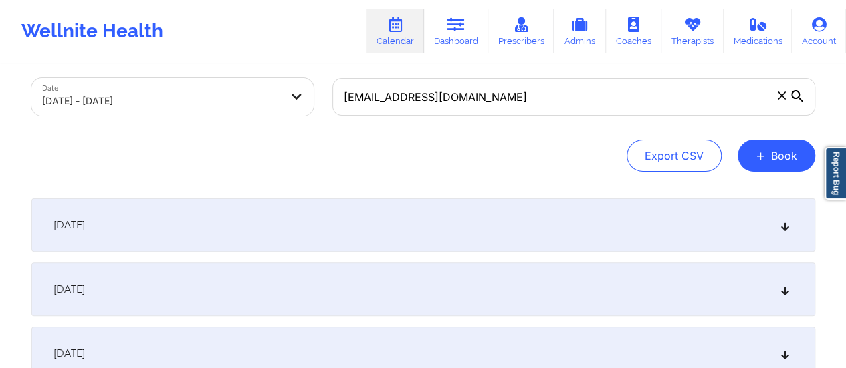
scroll to position [67, 0]
click at [472, 211] on div "October 8, 2025" at bounding box center [423, 225] width 784 height 53
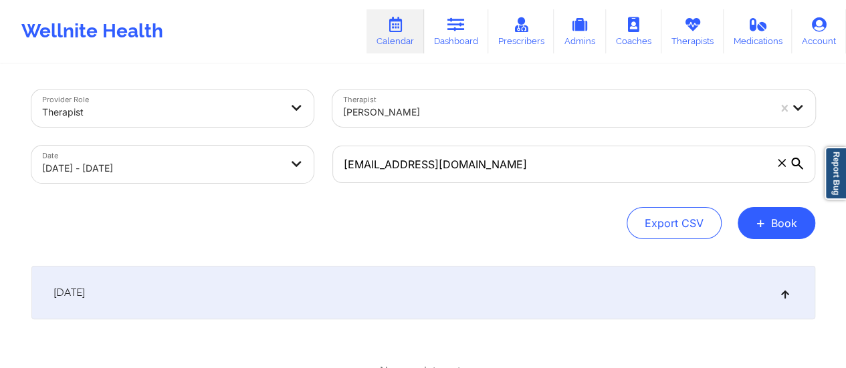
scroll to position [322, 0]
